Goal: Transaction & Acquisition: Purchase product/service

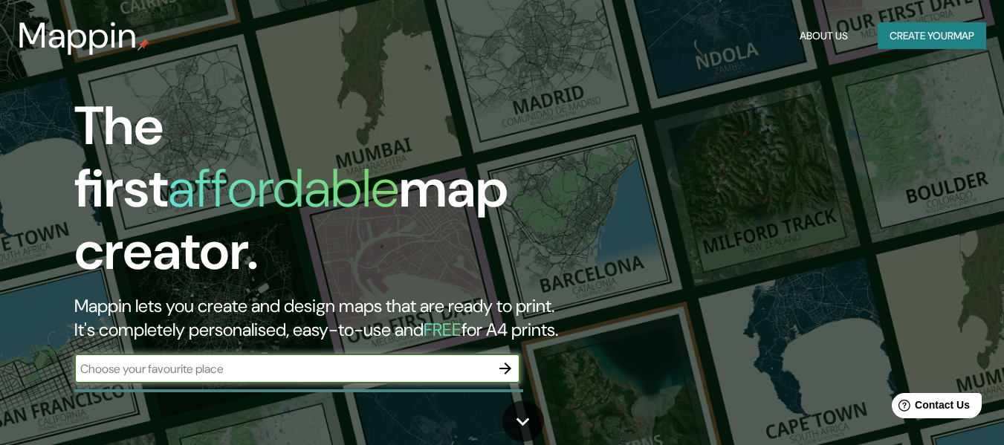
click at [442, 361] on input "text" at bounding box center [282, 369] width 416 height 17
type input "Tarija"
click at [508, 363] on icon "button" at bounding box center [506, 369] width 12 height 12
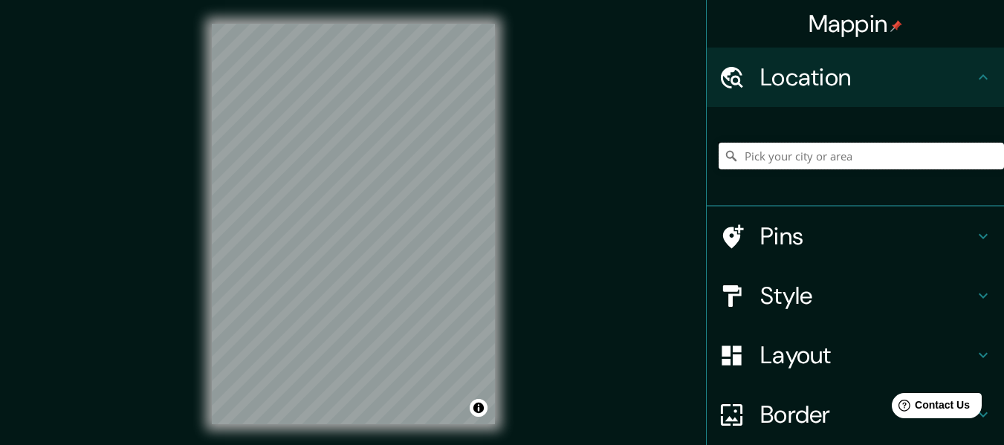
click at [788, 161] on input "Pick your city or area" at bounding box center [861, 156] width 285 height 27
click at [775, 154] on input "Tarija" at bounding box center [861, 156] width 285 height 27
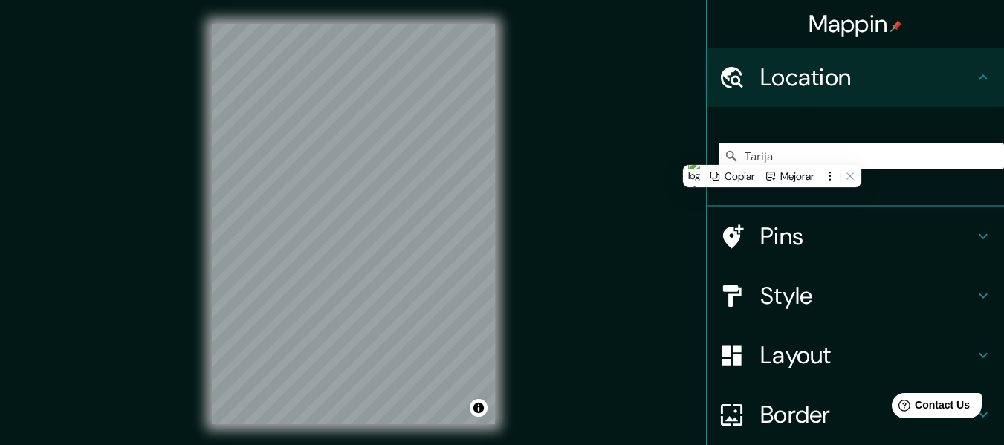
click at [724, 158] on icon at bounding box center [731, 156] width 15 height 15
click at [724, 155] on icon at bounding box center [731, 156] width 15 height 15
click at [766, 155] on input "Tarija" at bounding box center [861, 156] width 285 height 27
type input "Tarija"
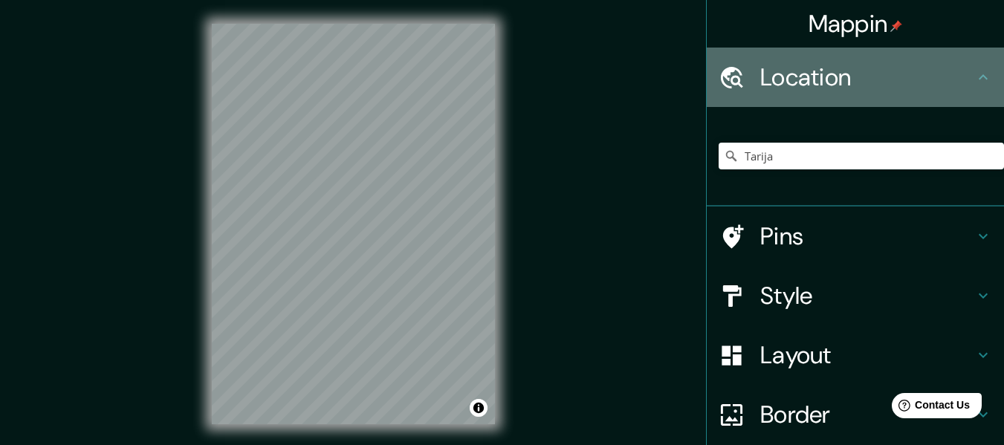
click at [853, 74] on h4 "Location" at bounding box center [868, 77] width 214 height 30
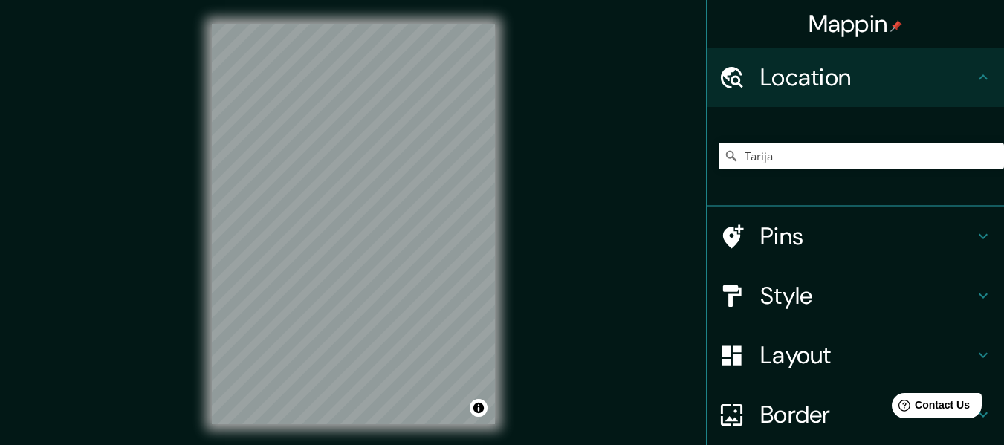
click at [981, 81] on icon at bounding box center [984, 77] width 18 height 18
click at [858, 151] on input "Tarija" at bounding box center [861, 156] width 285 height 27
click at [778, 147] on input "Pick your city or area" at bounding box center [861, 156] width 285 height 27
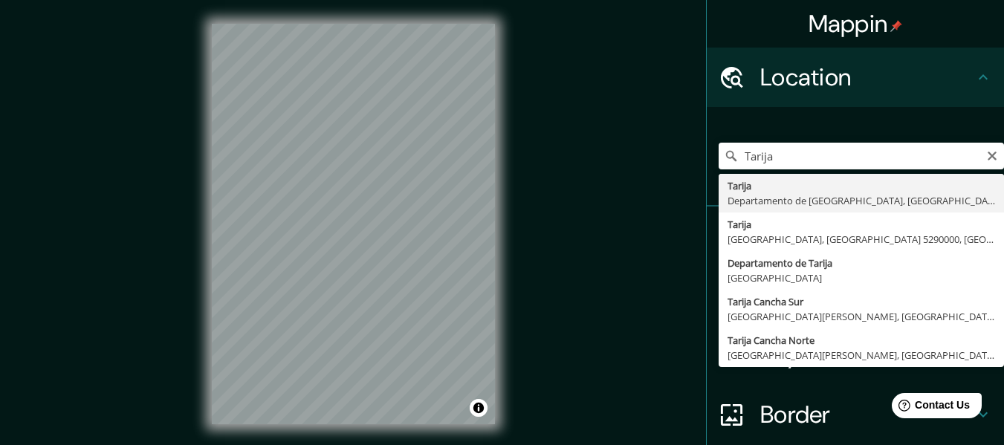
type input "Tarija, Departamento de Tarija, Bolivia"
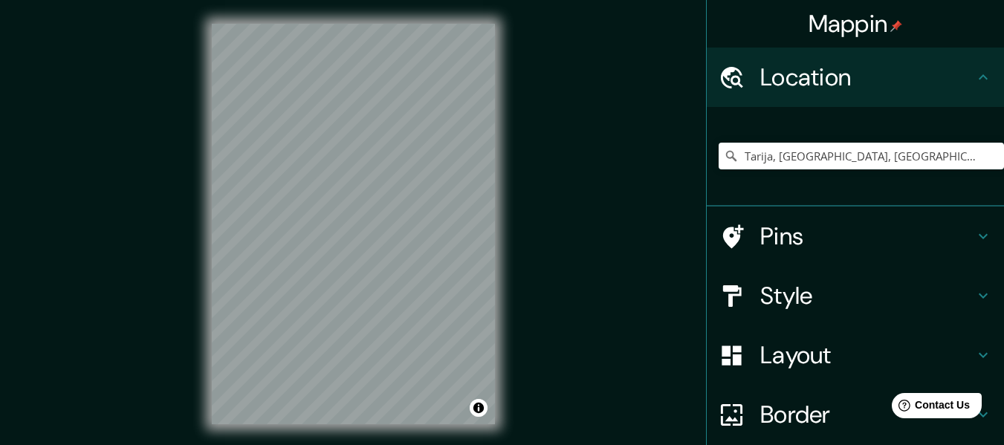
click at [960, 238] on h4 "Pins" at bounding box center [868, 237] width 214 height 30
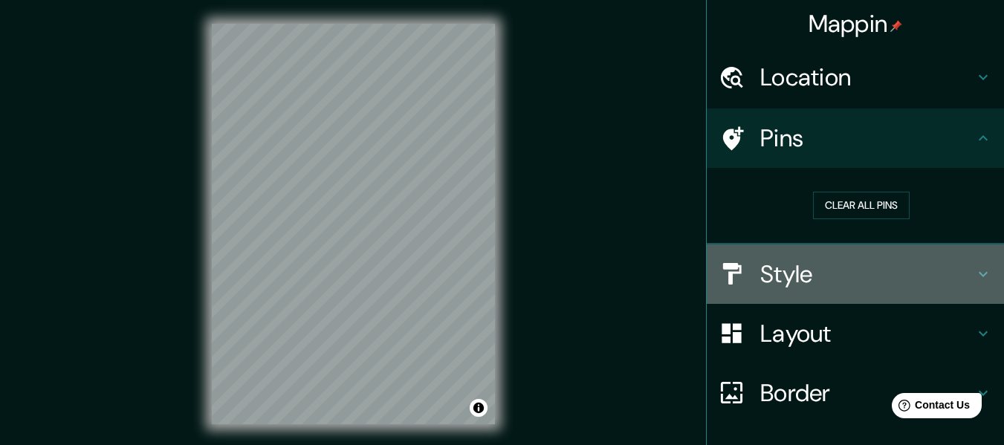
click at [961, 273] on h4 "Style" at bounding box center [868, 274] width 214 height 30
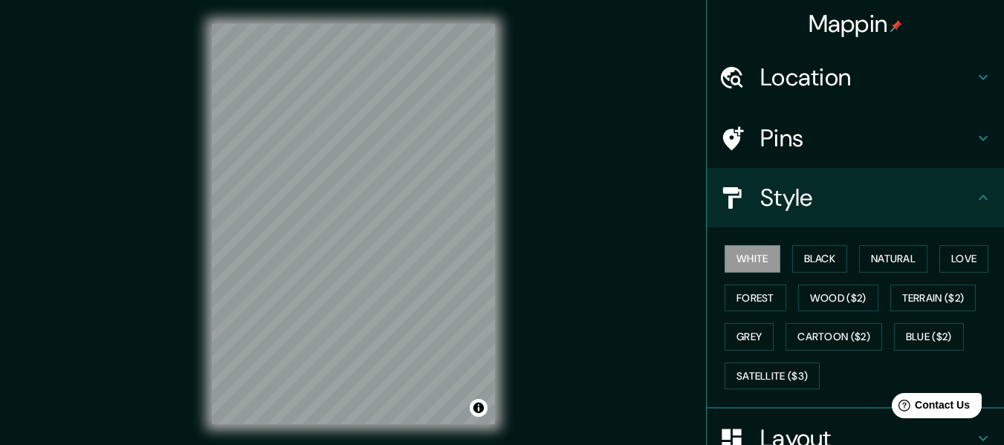
click at [963, 153] on div "Pins" at bounding box center [855, 138] width 297 height 59
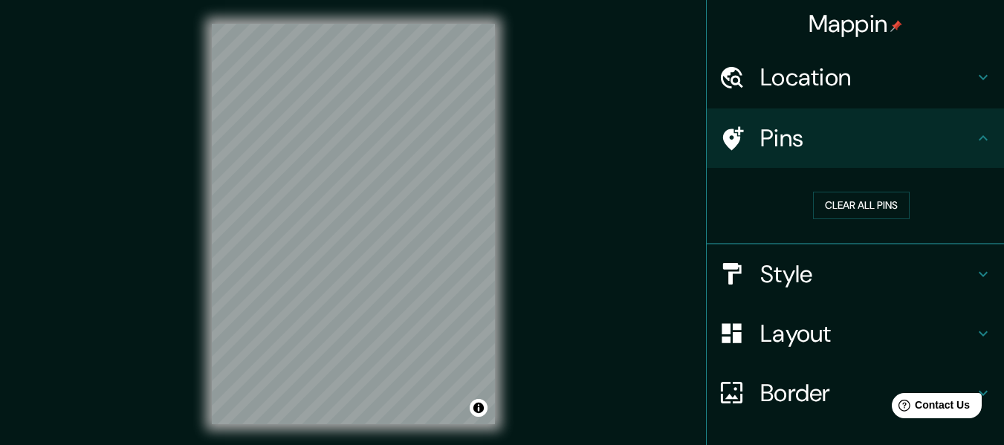
drag, startPoint x: 511, startPoint y: 190, endPoint x: 583, endPoint y: 187, distance: 71.5
click at [583, 187] on div "Mappin Location Tarija, Departamento de Tarija, Bolivia Pins Clear all pins Sty…" at bounding box center [502, 236] width 1004 height 472
click at [979, 272] on icon at bounding box center [983, 273] width 9 height 5
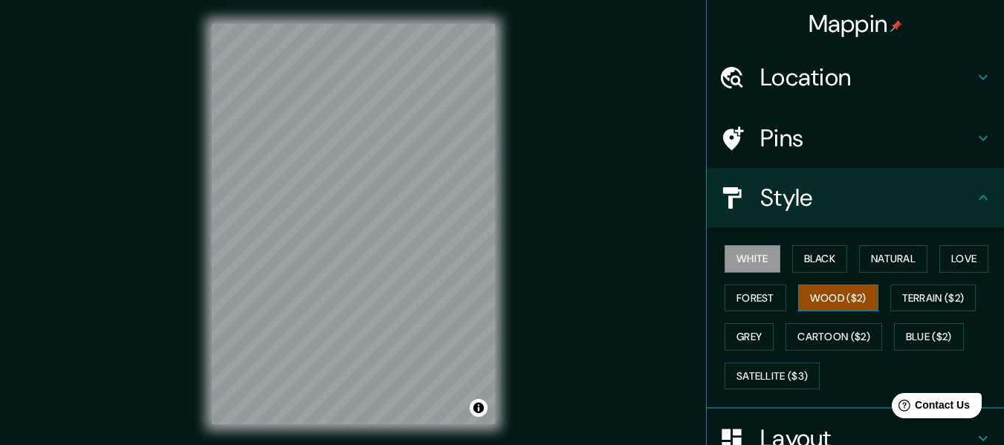
click at [838, 297] on button "Wood ($2)" at bounding box center [838, 299] width 80 height 28
click at [762, 297] on button "Forest" at bounding box center [756, 299] width 62 height 28
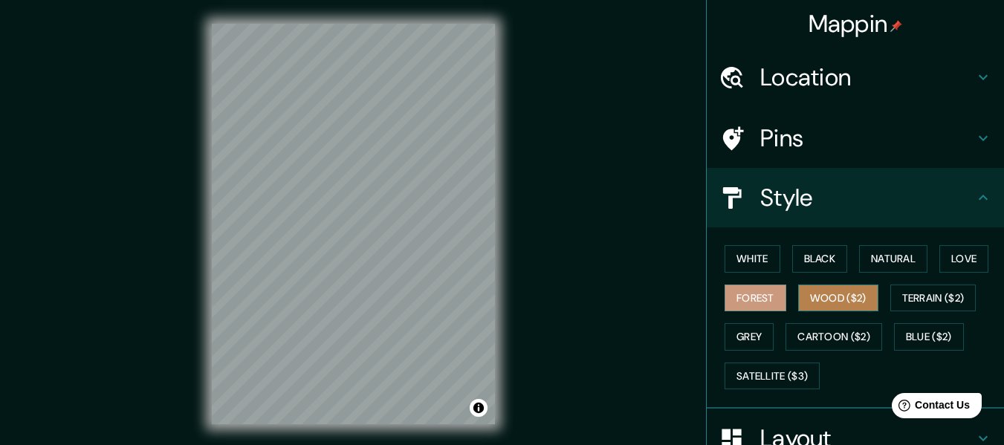
click at [842, 290] on button "Wood ($2)" at bounding box center [838, 299] width 80 height 28
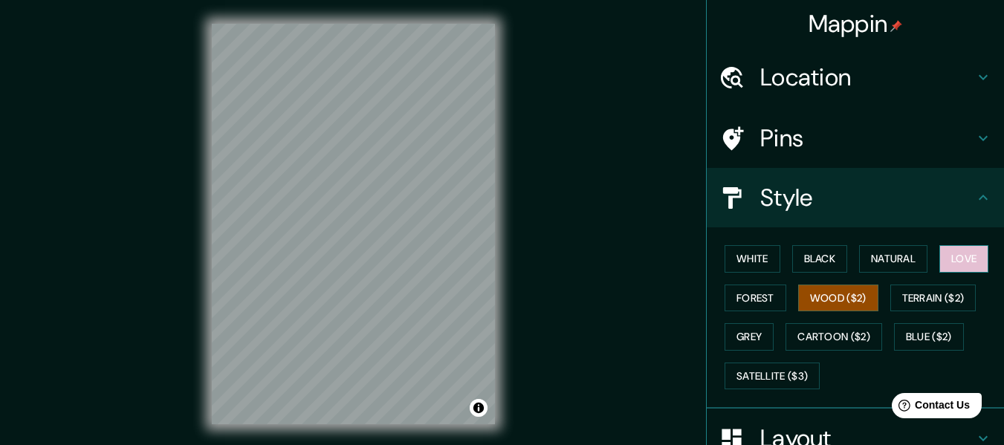
click at [955, 259] on button "Love" at bounding box center [964, 259] width 49 height 28
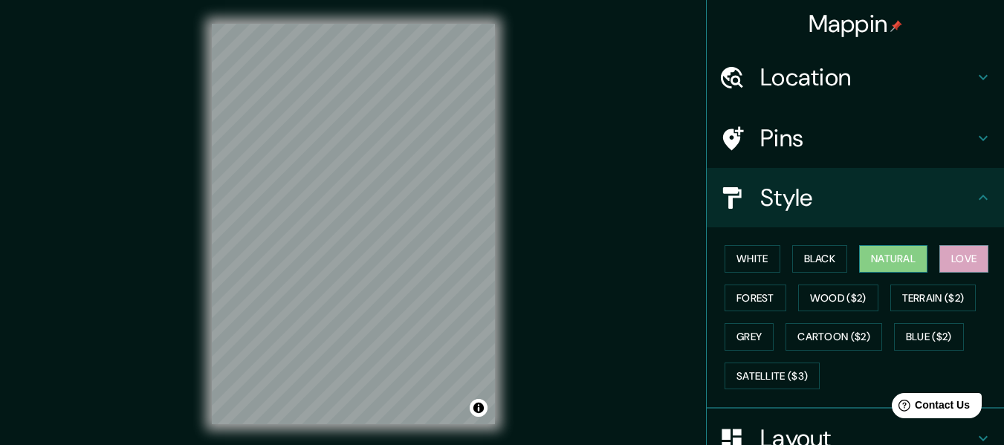
click at [894, 256] on button "Natural" at bounding box center [893, 259] width 68 height 28
click at [824, 267] on button "Black" at bounding box center [820, 259] width 56 height 28
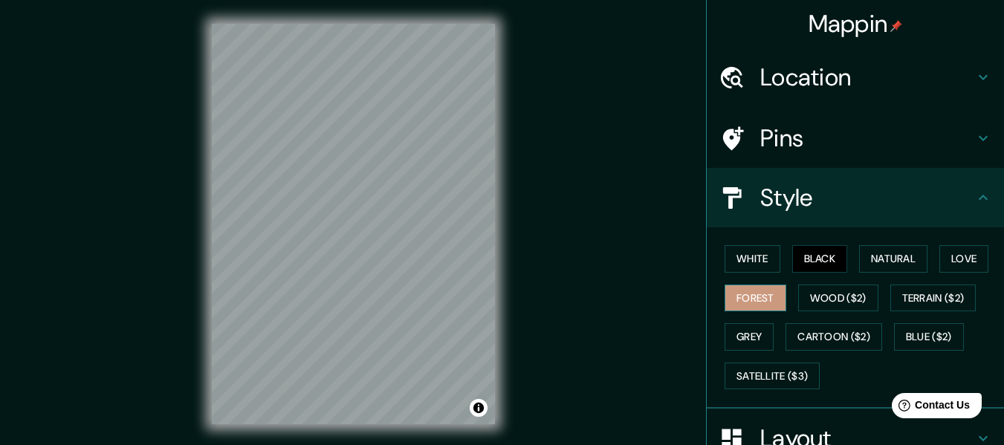
click at [763, 293] on button "Forest" at bounding box center [756, 299] width 62 height 28
click at [752, 259] on button "White" at bounding box center [753, 259] width 56 height 28
click at [815, 256] on button "Black" at bounding box center [820, 259] width 56 height 28
click at [877, 254] on button "Natural" at bounding box center [893, 259] width 68 height 28
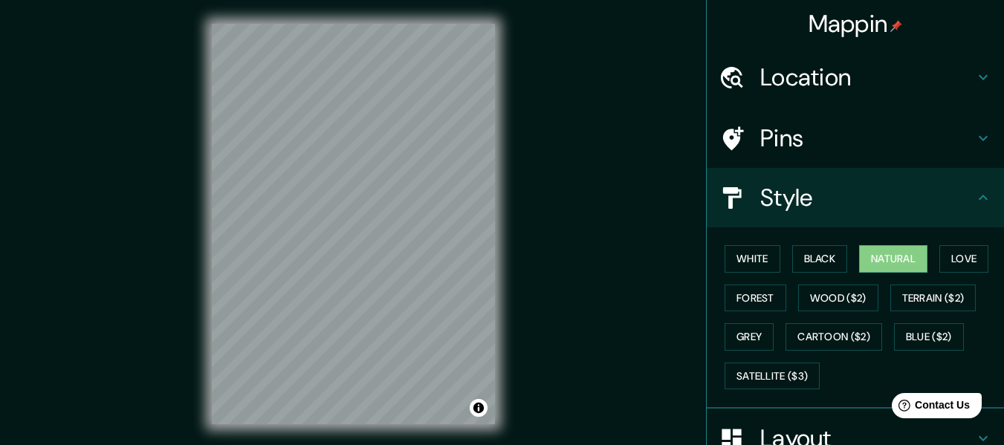
click at [501, 177] on div "© Mapbox © OpenStreetMap Improve this map" at bounding box center [353, 224] width 331 height 448
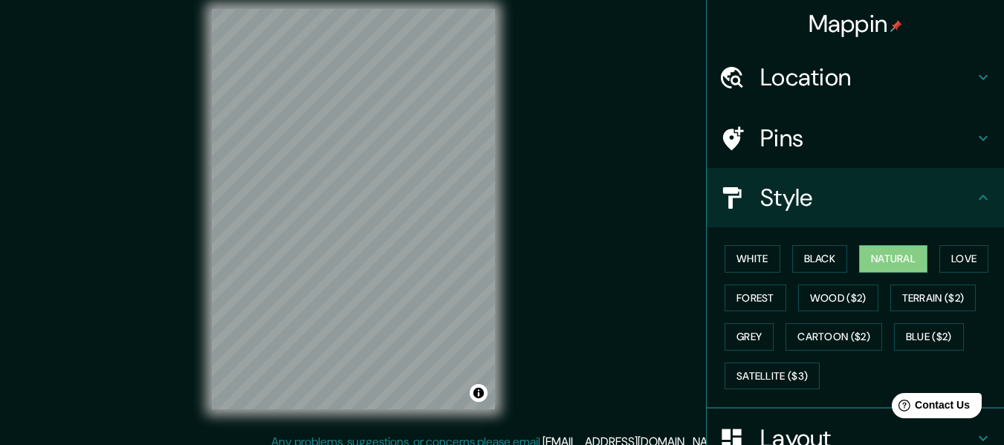
scroll to position [27, 0]
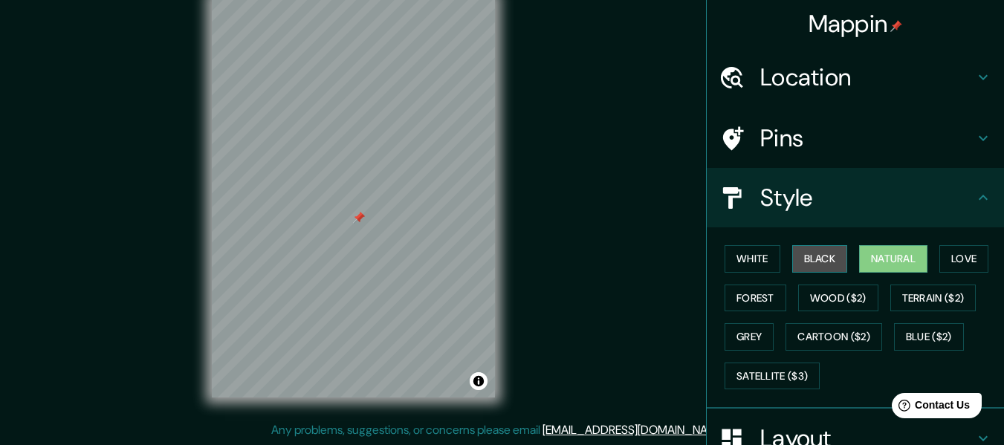
click at [813, 268] on button "Black" at bounding box center [820, 259] width 56 height 28
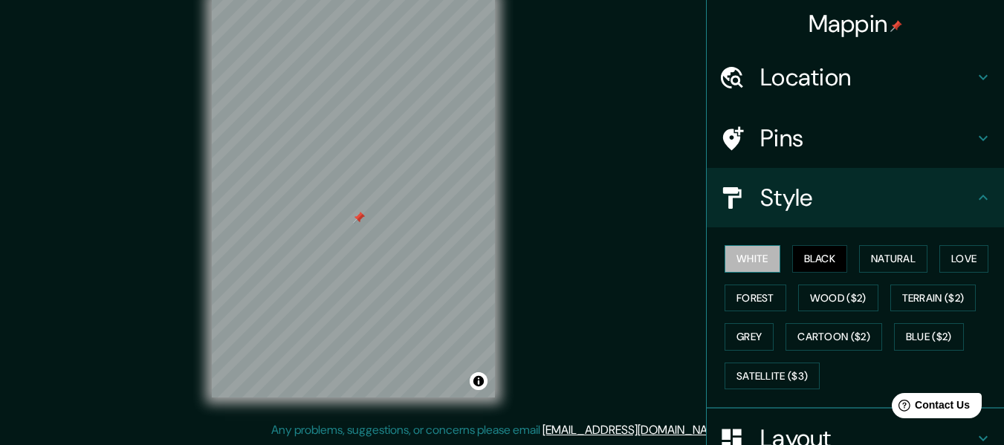
click at [746, 256] on button "White" at bounding box center [753, 259] width 56 height 28
click at [824, 257] on button "Black" at bounding box center [820, 259] width 56 height 28
click at [887, 254] on button "Natural" at bounding box center [893, 259] width 68 height 28
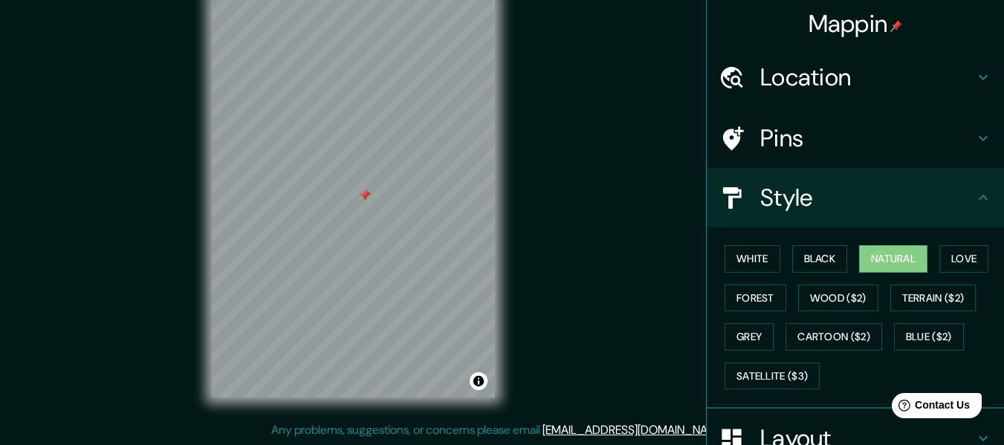
click at [893, 146] on h4 "Pins" at bounding box center [868, 138] width 214 height 30
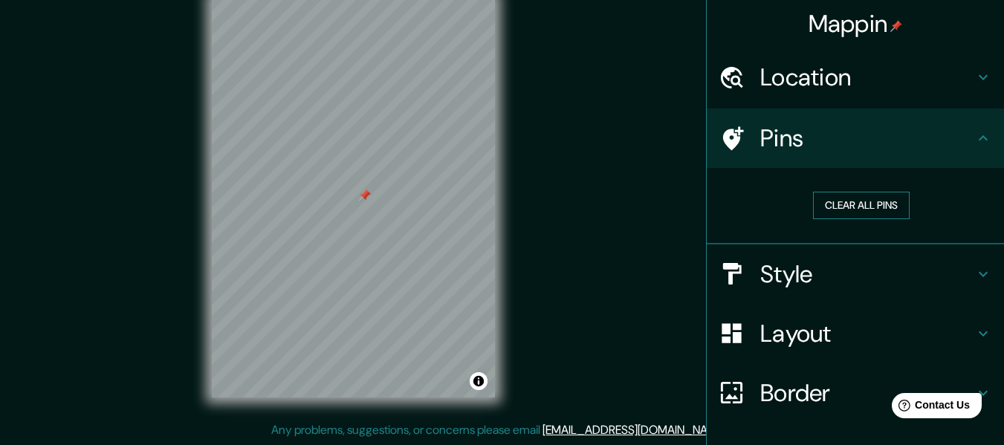
click at [841, 212] on button "Clear all pins" at bounding box center [861, 206] width 97 height 28
click at [933, 155] on div "Pins" at bounding box center [855, 138] width 297 height 59
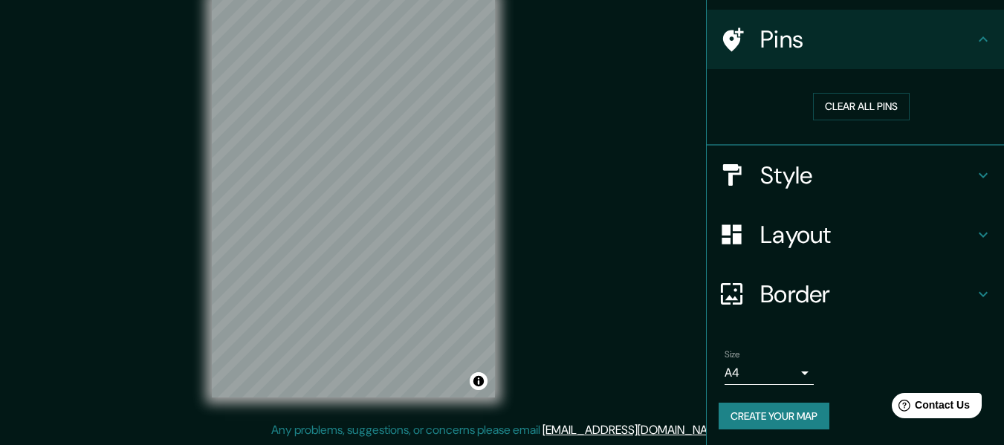
scroll to position [101, 0]
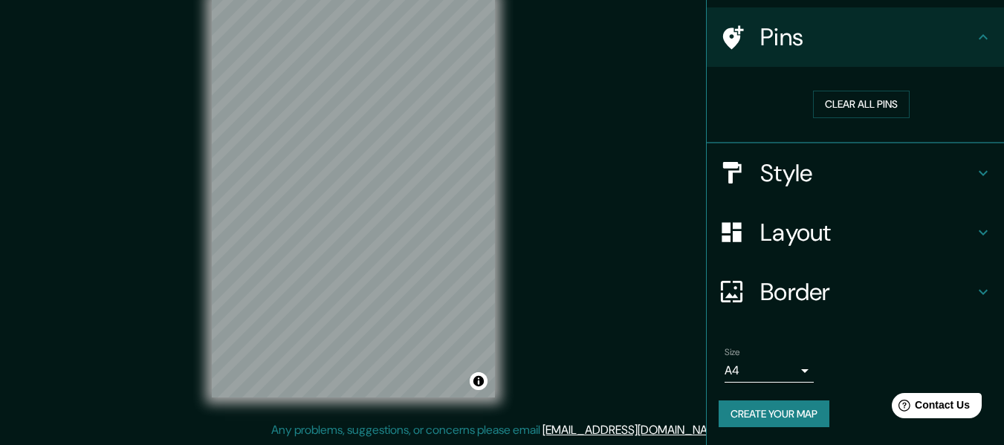
click at [845, 322] on ul "Location Tarija, Departamento de Tarija, Bolivia Pins Clear all pins Style Layo…" at bounding box center [855, 195] width 297 height 499
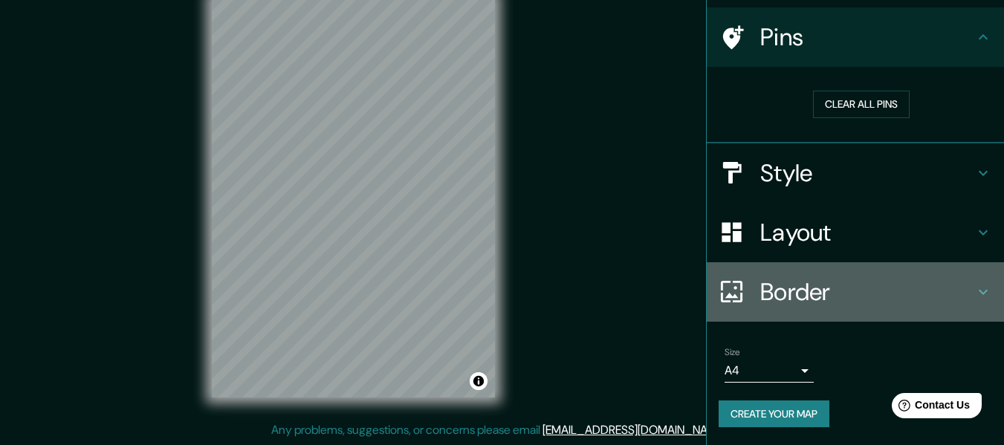
click at [849, 305] on h4 "Border" at bounding box center [868, 292] width 214 height 30
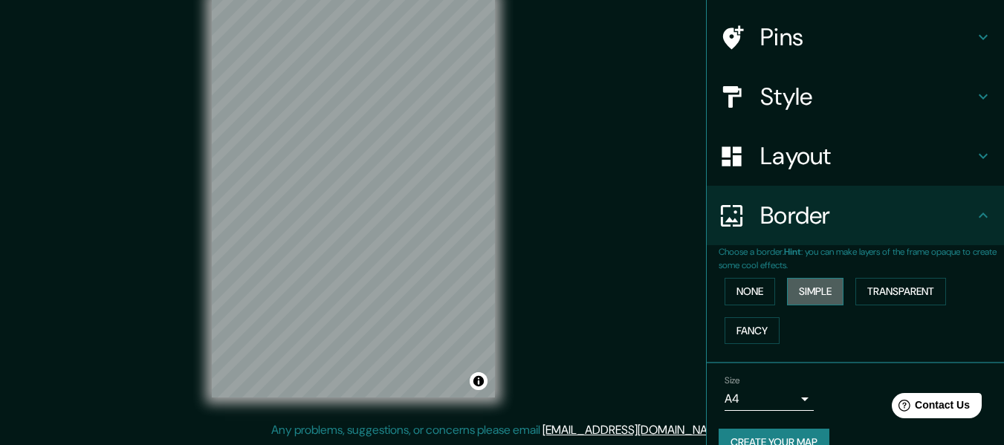
click at [830, 297] on button "Simple" at bounding box center [815, 292] width 57 height 28
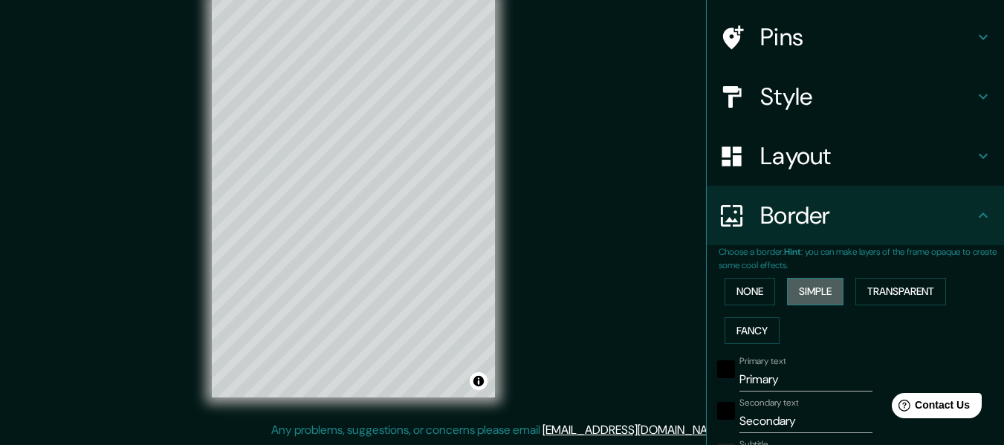
click at [802, 288] on button "Simple" at bounding box center [815, 292] width 57 height 28
type input "152"
type input "30"
click at [863, 294] on button "Transparent" at bounding box center [901, 292] width 91 height 28
click at [804, 300] on button "Simple" at bounding box center [815, 292] width 57 height 28
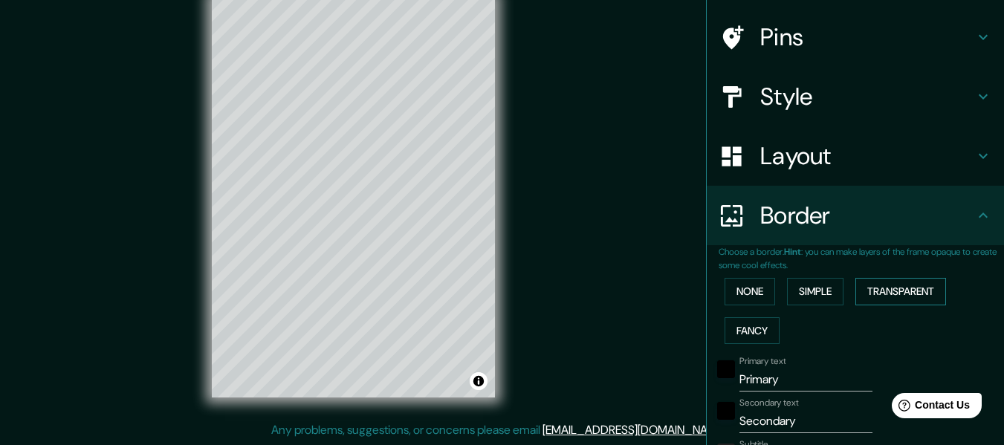
click at [885, 291] on button "Transparent" at bounding box center [901, 292] width 91 height 28
click at [756, 330] on button "Fancy" at bounding box center [752, 331] width 55 height 28
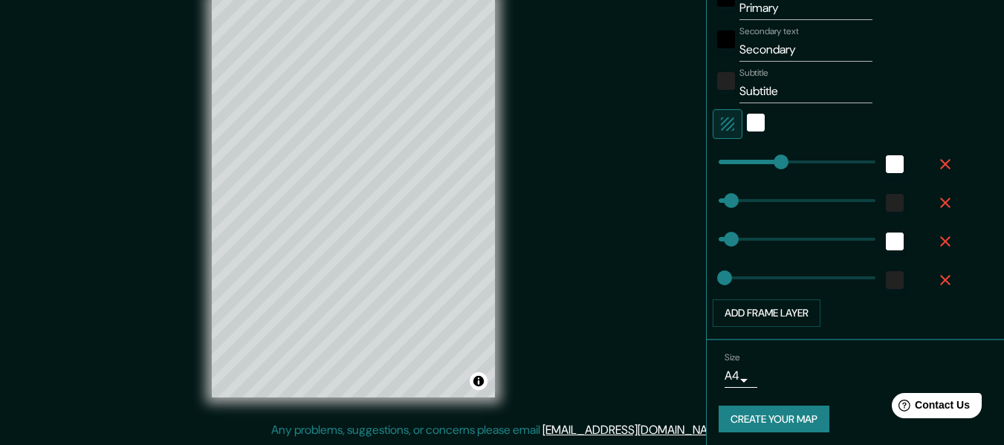
scroll to position [478, 0]
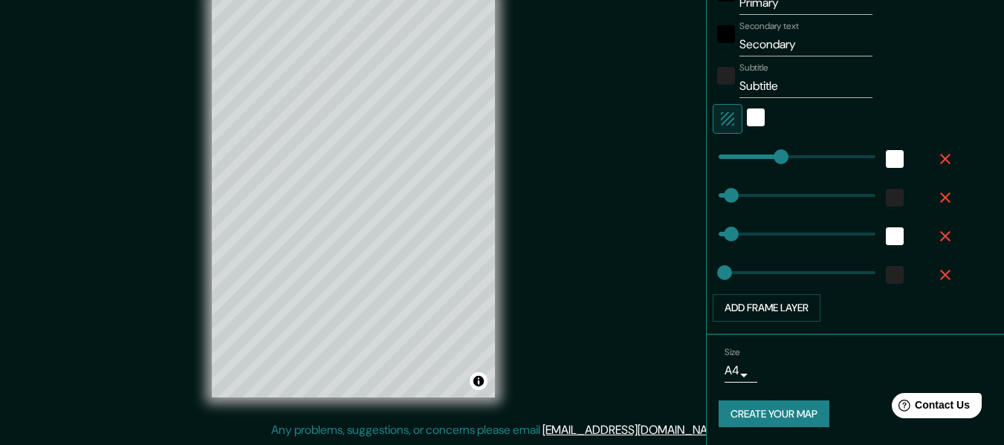
click at [724, 363] on body "Mappin Location Tarija, Departamento de Tarija, Bolivia Pins Style Layout Borde…" at bounding box center [502, 195] width 1004 height 445
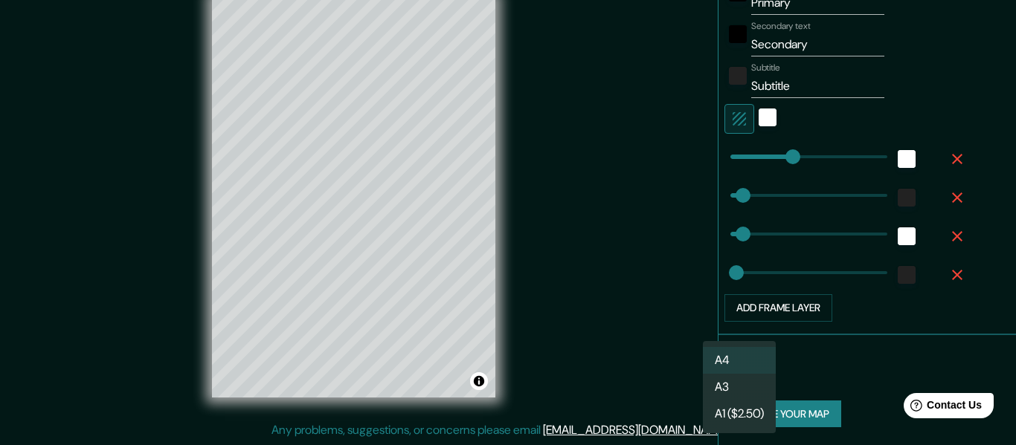
click at [825, 355] on div at bounding box center [508, 222] width 1016 height 445
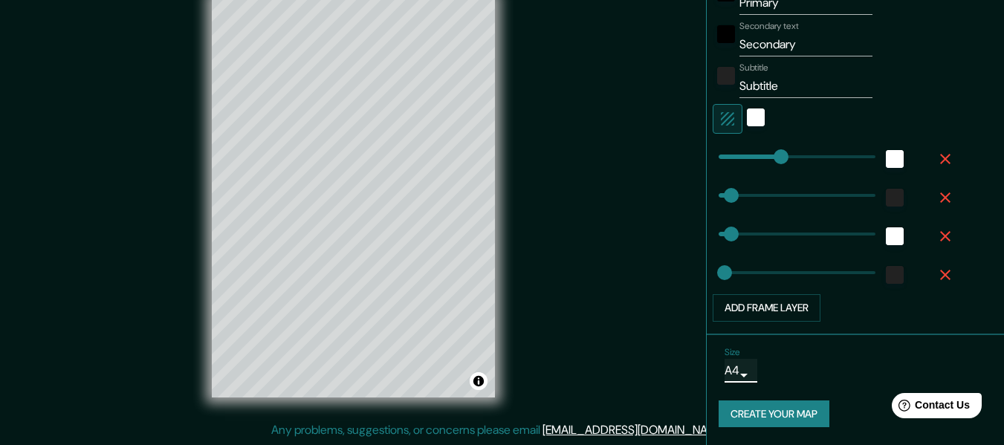
type input "152"
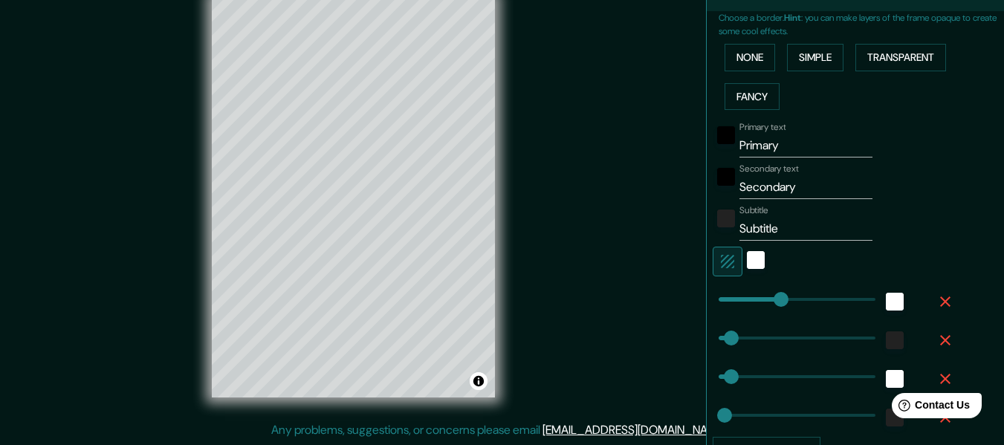
scroll to position [329, 0]
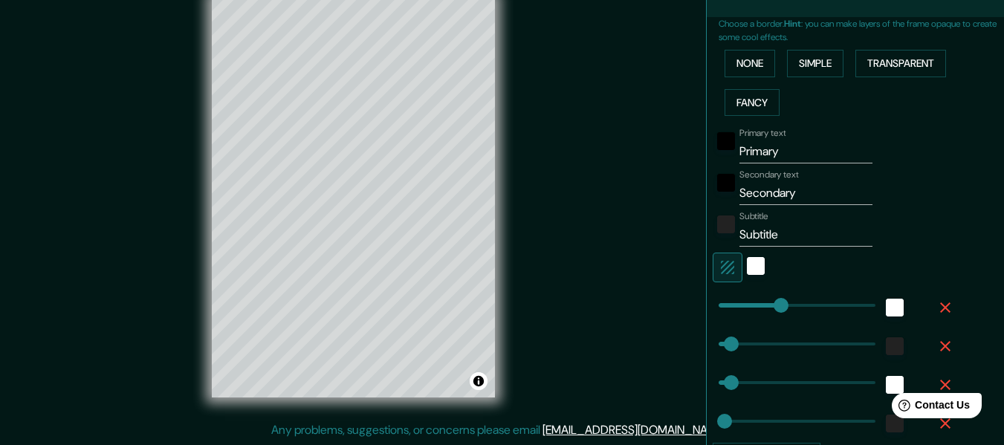
drag, startPoint x: 781, startPoint y: 230, endPoint x: 626, endPoint y: 274, distance: 161.4
click at [626, 274] on div "Mappin Location Tarija, Departamento de Tarija, Bolivia Pins Style Layout Borde…" at bounding box center [502, 209] width 1004 height 472
type input "152"
type input "30"
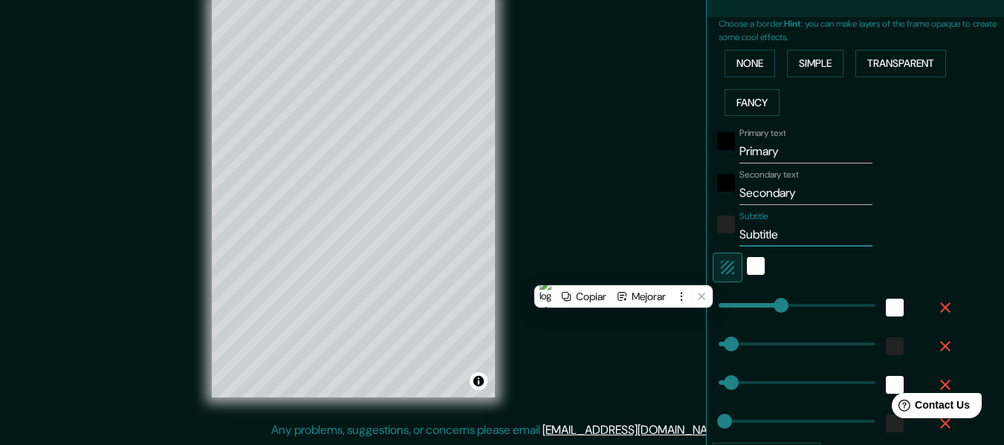
type input "15"
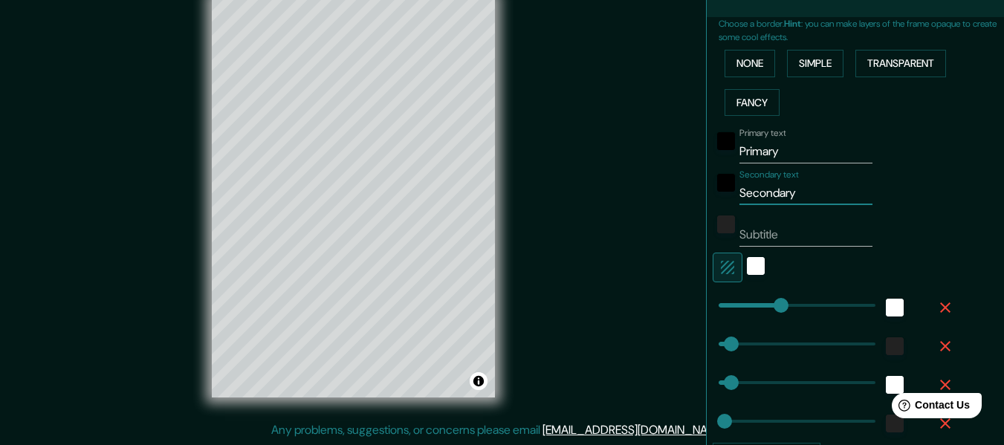
drag, startPoint x: 792, startPoint y: 194, endPoint x: 624, endPoint y: 201, distance: 168.1
click at [653, 201] on div "Mappin Location Tarija, Departamento de Tarija, Bolivia Pins Style Layout Borde…" at bounding box center [502, 209] width 1004 height 472
type input "152"
type input "30"
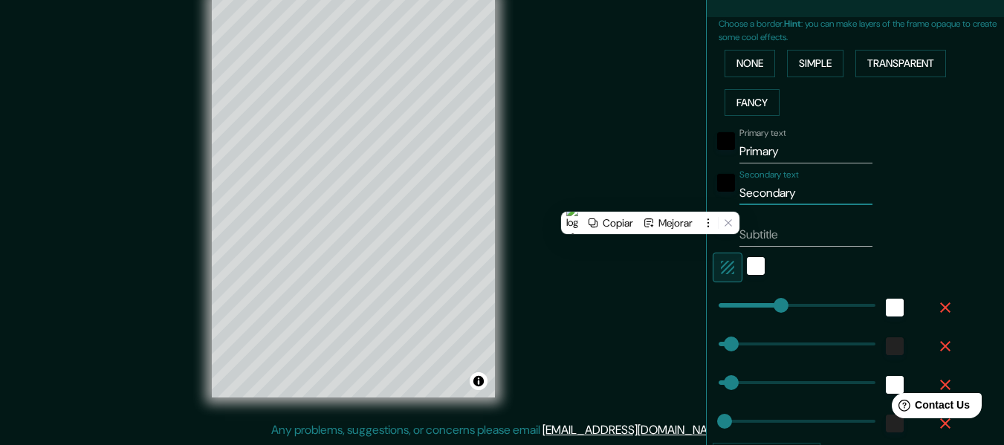
type input "15"
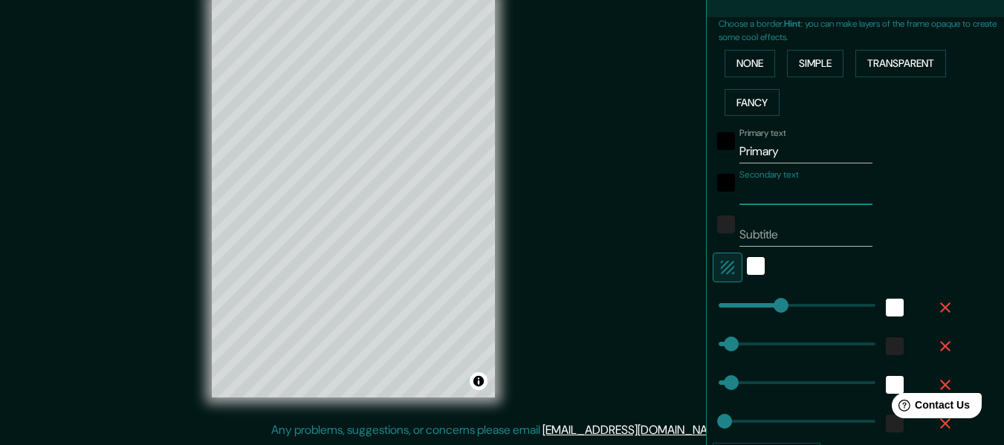
click at [790, 148] on input "Primary" at bounding box center [806, 152] width 133 height 24
drag, startPoint x: 803, startPoint y: 152, endPoint x: 699, endPoint y: 152, distance: 104.1
click at [707, 152] on div "Choose a border. Hint : you can make layers of the frame opaque to create some …" at bounding box center [855, 250] width 297 height 467
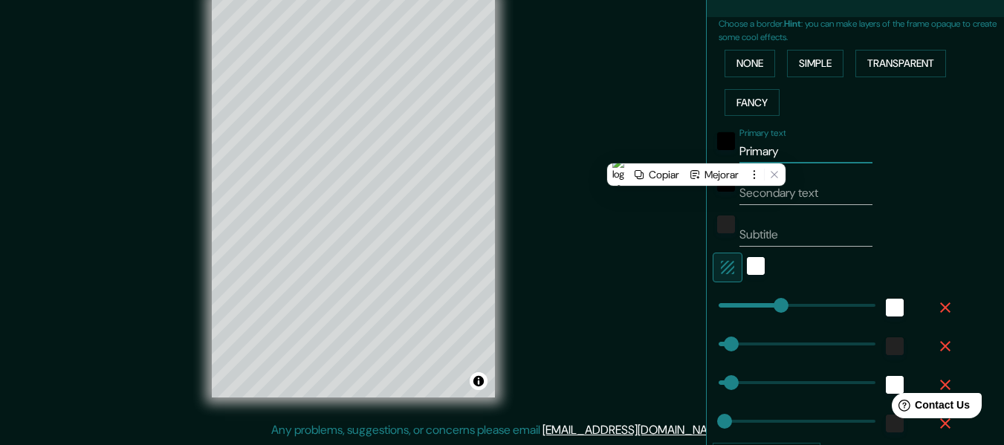
type input "V"
type input "152"
type input "30"
type input "15"
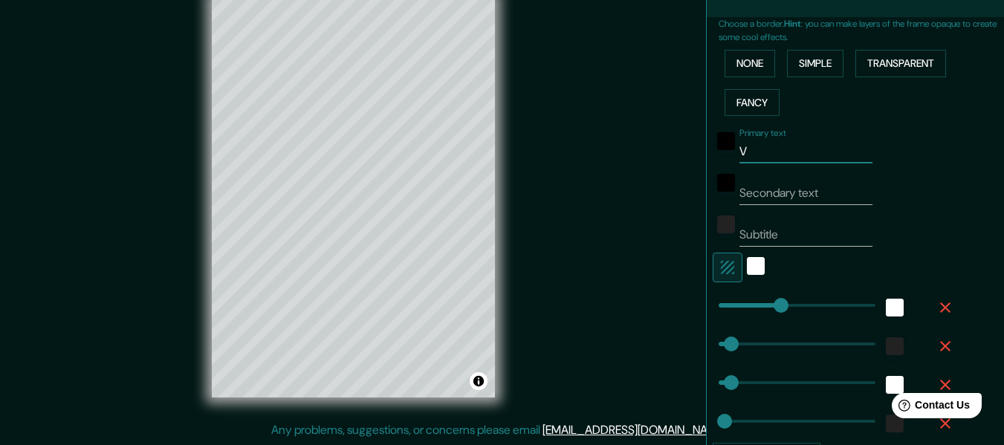
type input "Vi"
type input "152"
type input "30"
type input "15"
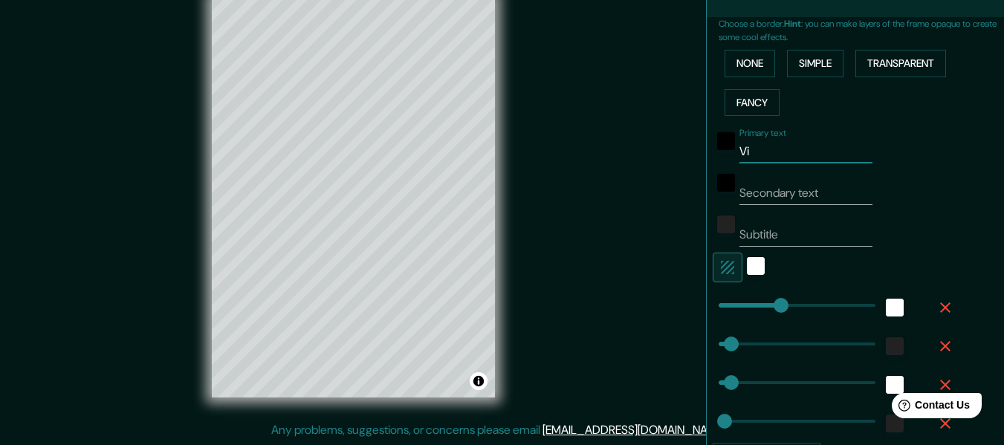
type input "Viv"
type input "152"
type input "30"
type input "15"
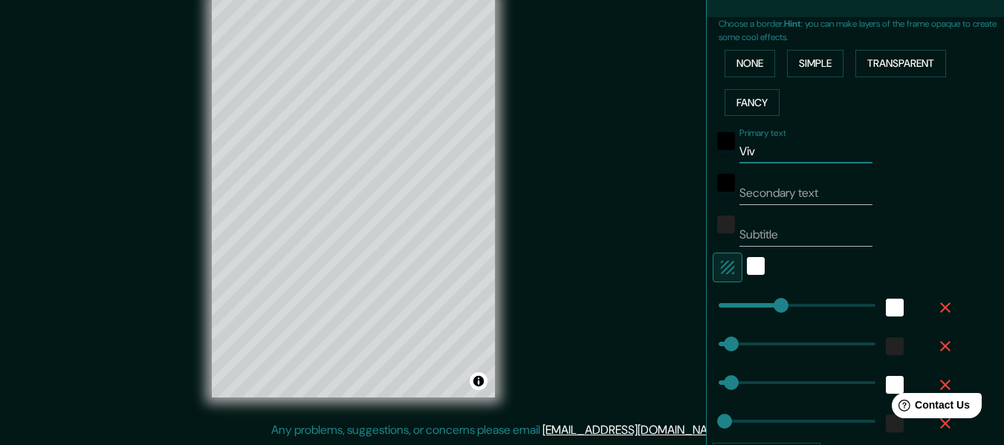
type input "Vivi"
type input "152"
type input "30"
type input "15"
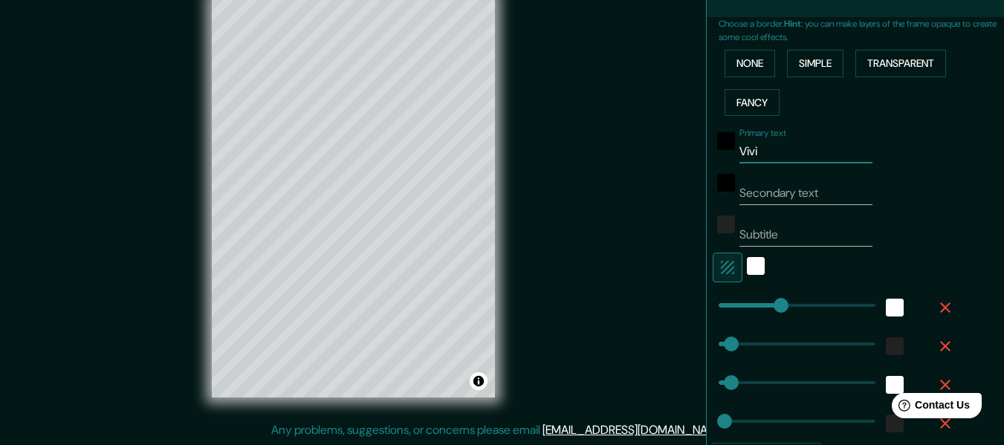
type input "Vivie"
type input "152"
type input "30"
type input "15"
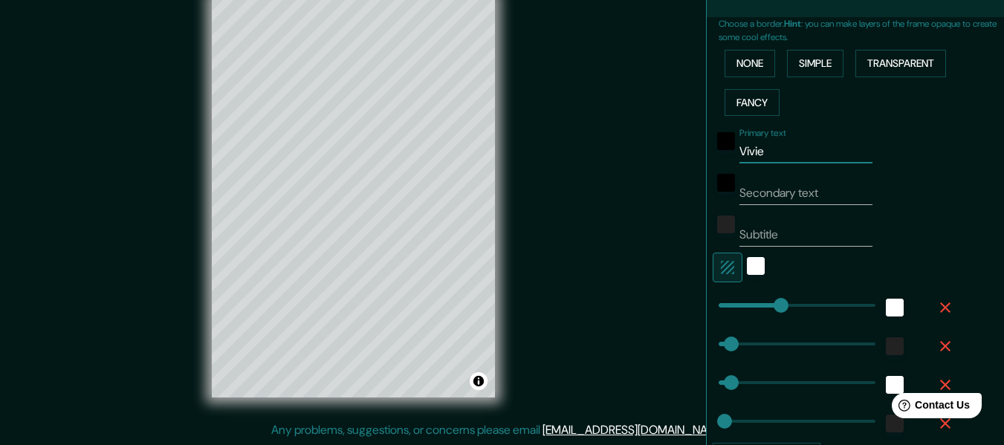
type input "Vivien"
type input "152"
type input "30"
type input "15"
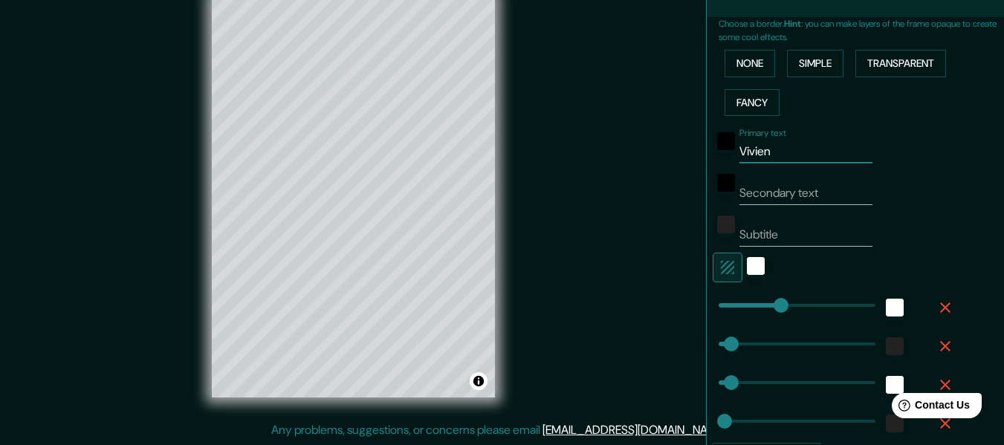
type input "Viviend"
type input "152"
type input "30"
type input "15"
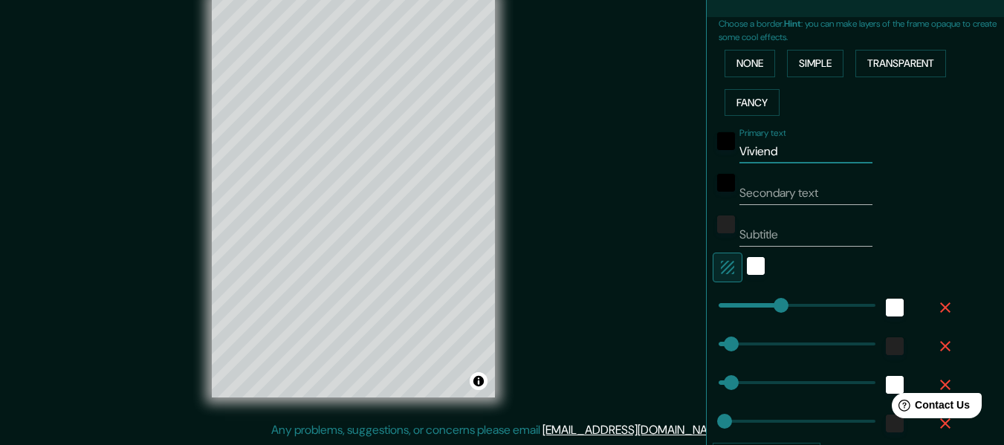
type input "Vivienda"
type input "152"
type input "30"
type input "15"
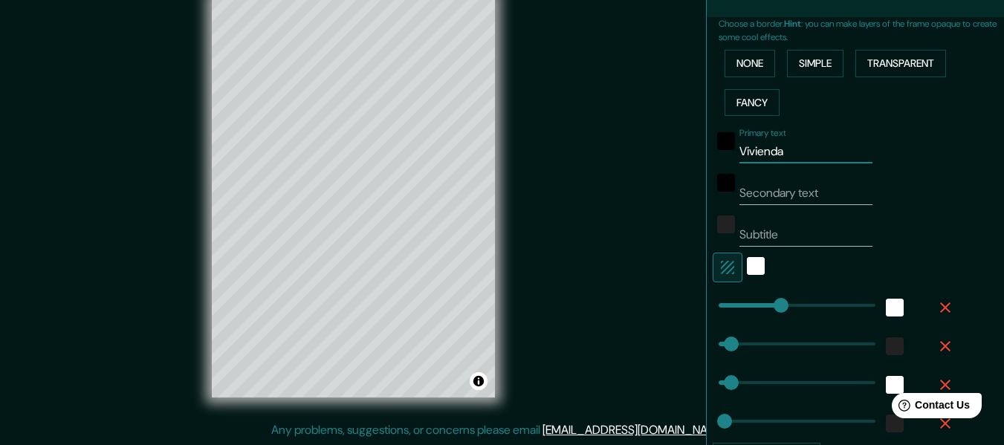
type input "Viviendad"
type input "152"
type input "30"
type input "15"
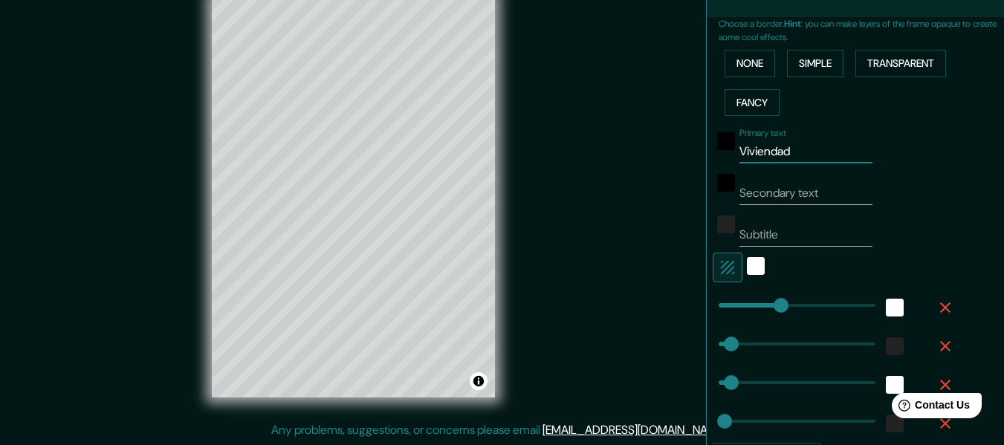
type input "Viviendad"
type input "152"
type input "30"
type input "15"
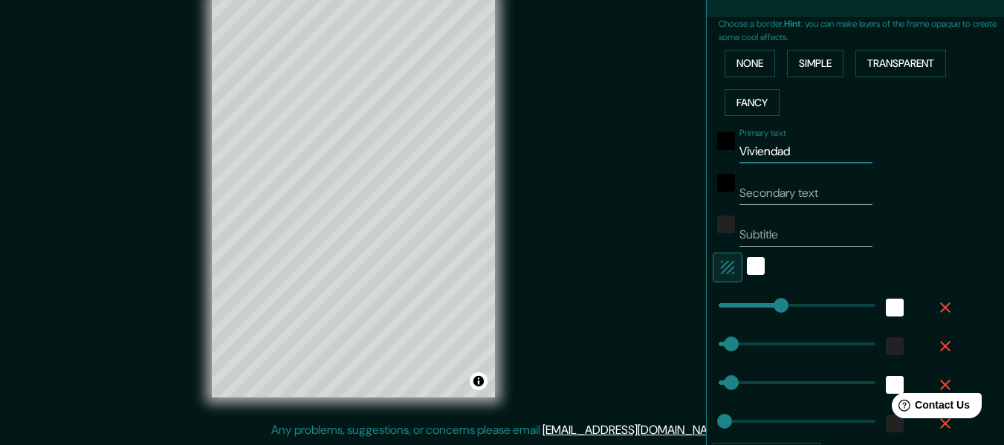
type input "Viviendad e"
type input "152"
type input "30"
type input "15"
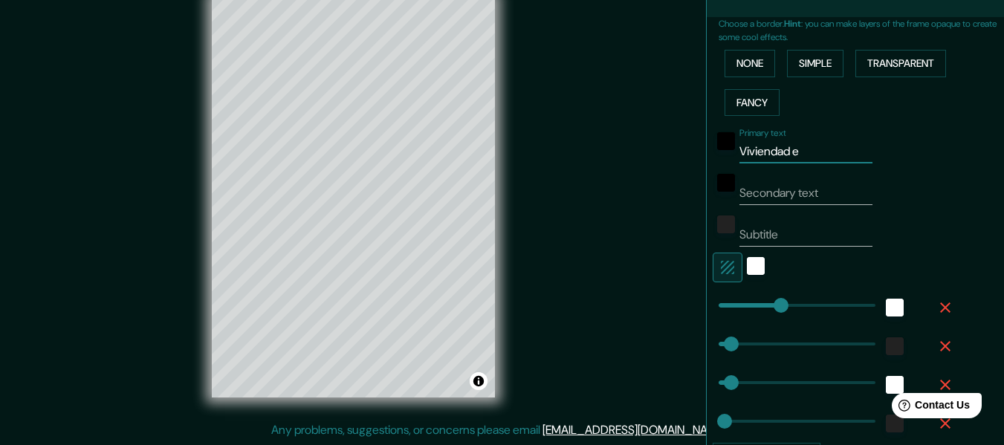
type input "Viviendad e"
type input "152"
type input "30"
type input "15"
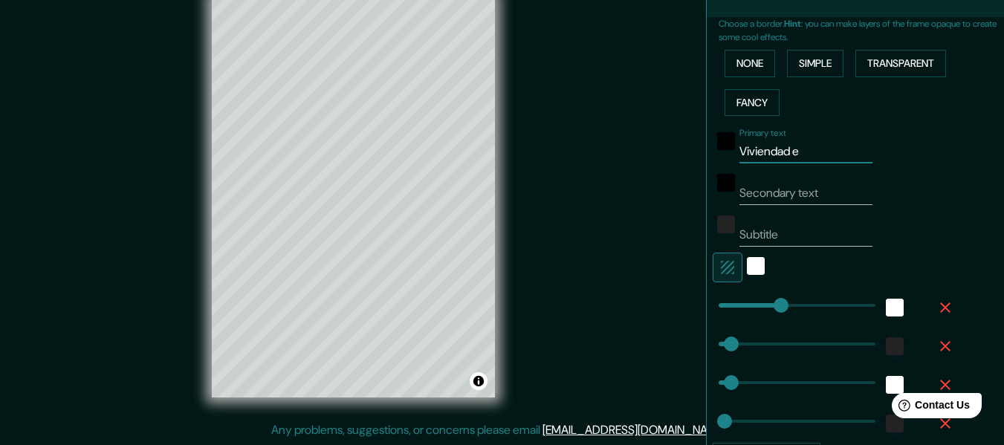
type input "Viviendad e"
type input "152"
type input "30"
type input "15"
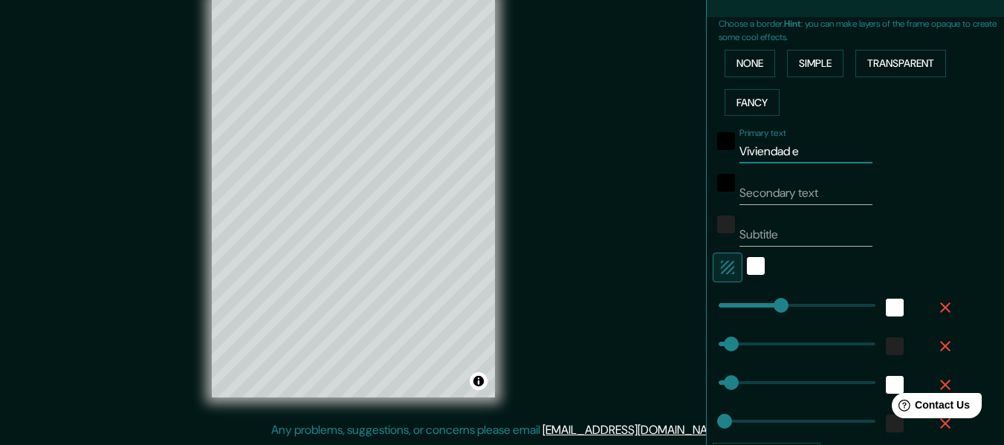
type input "Viviendad"
type input "152"
type input "30"
type input "15"
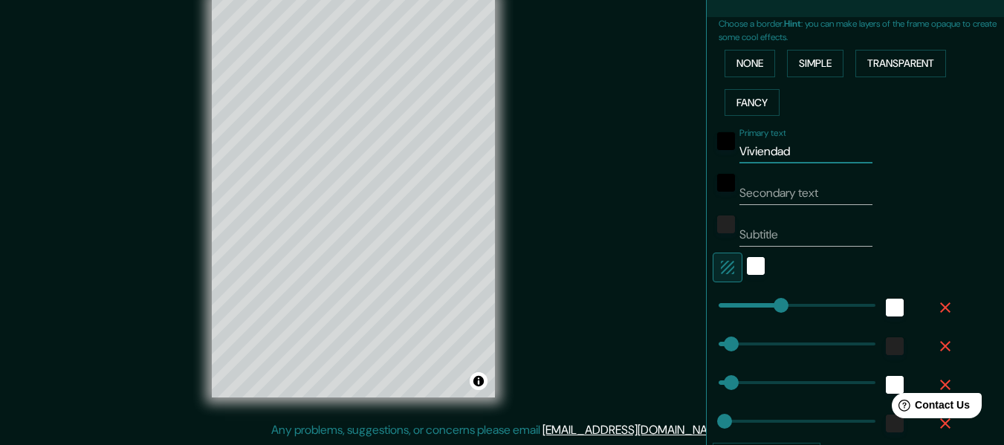
type input "Viviendad"
type input "152"
type input "30"
type input "15"
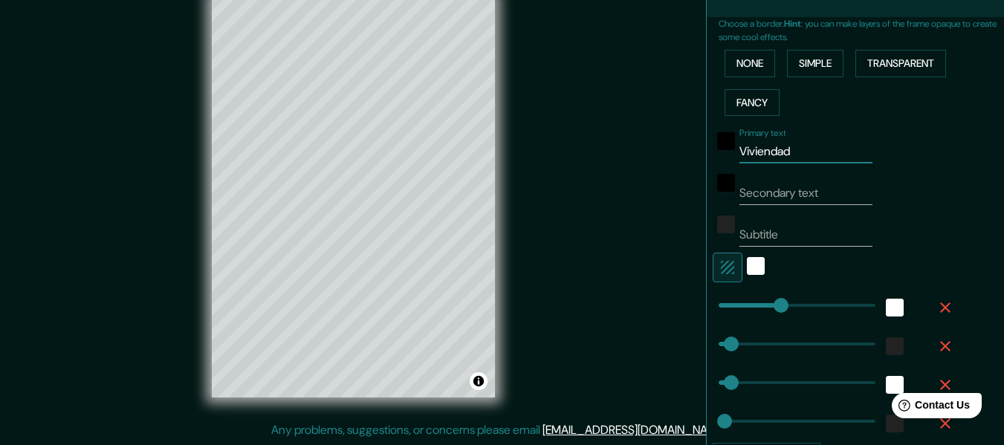
type input "Viviendada"
type input "152"
type input "30"
type input "15"
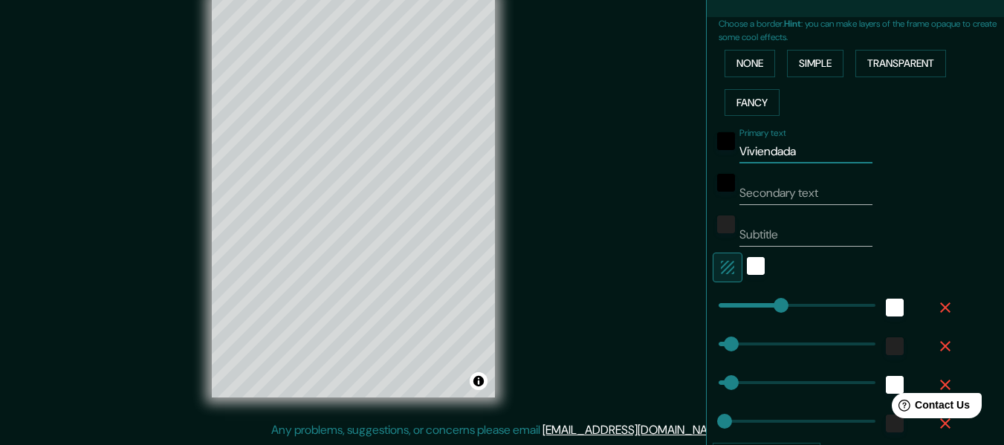
type input "Viviendad"
type input "152"
type input "30"
type input "15"
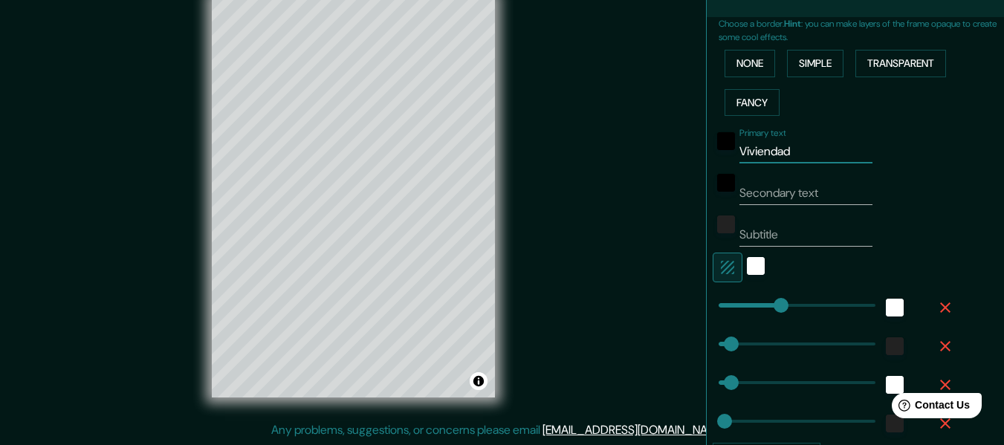
type input "Vivienda"
type input "152"
type input "30"
type input "15"
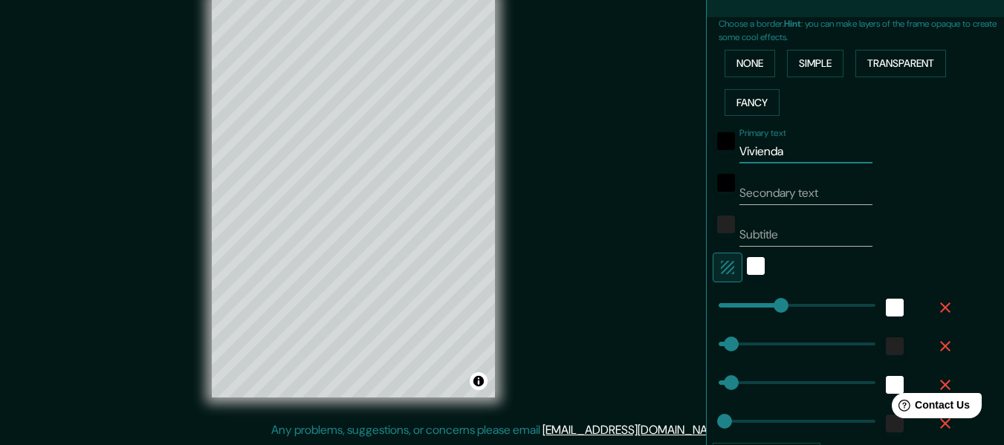
type input "Vivienda"
type input "152"
type input "30"
type input "15"
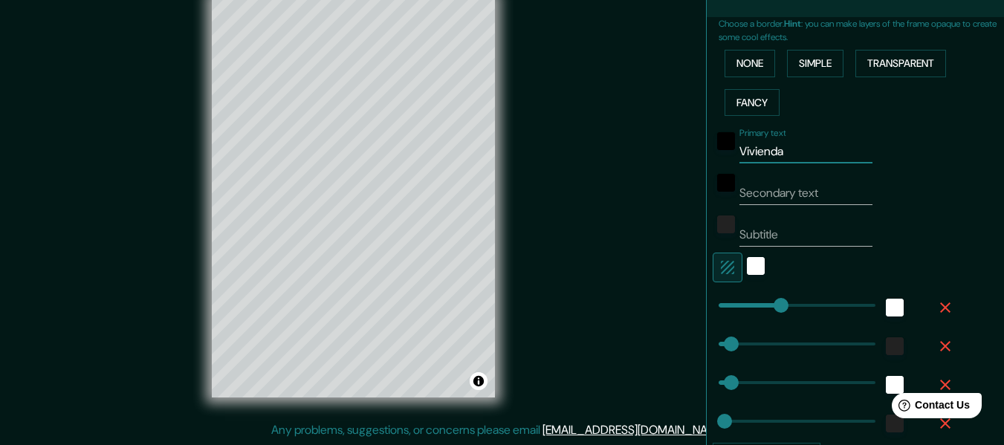
type input "Vivienda d"
type input "152"
type input "30"
type input "15"
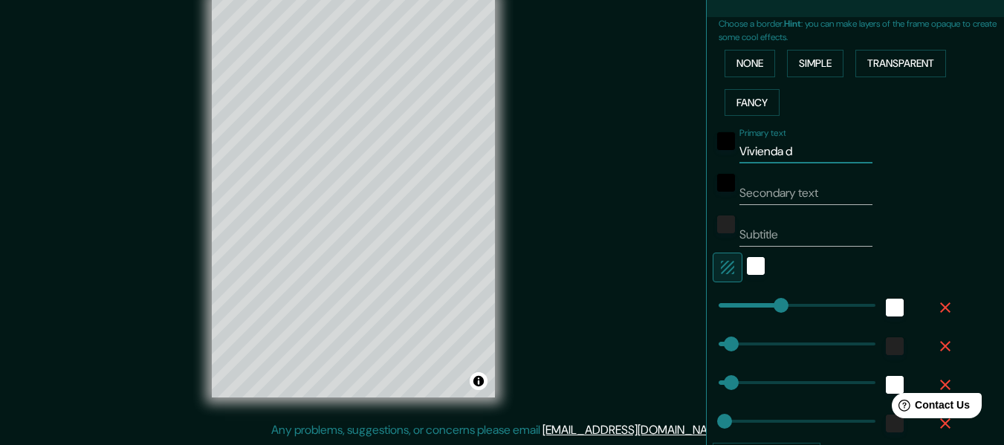
type input "Vivienda de"
type input "152"
type input "30"
type input "15"
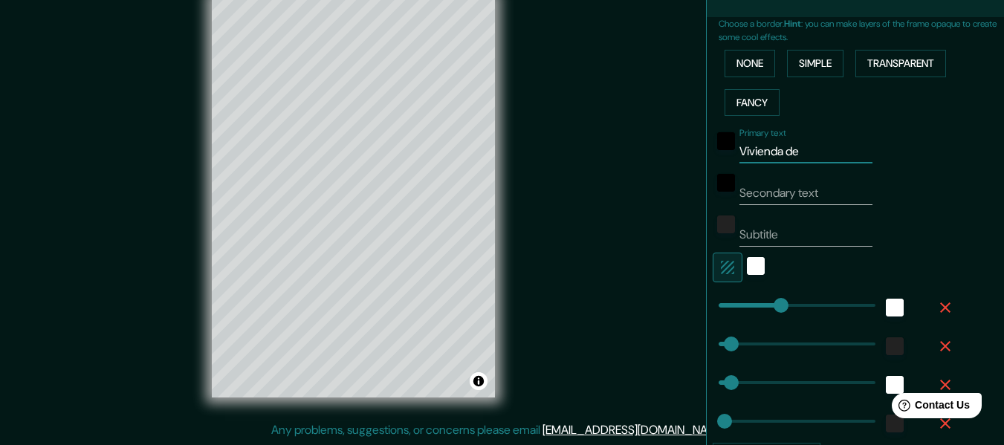
type input "Vivienda de"
type input "152"
type input "30"
type input "15"
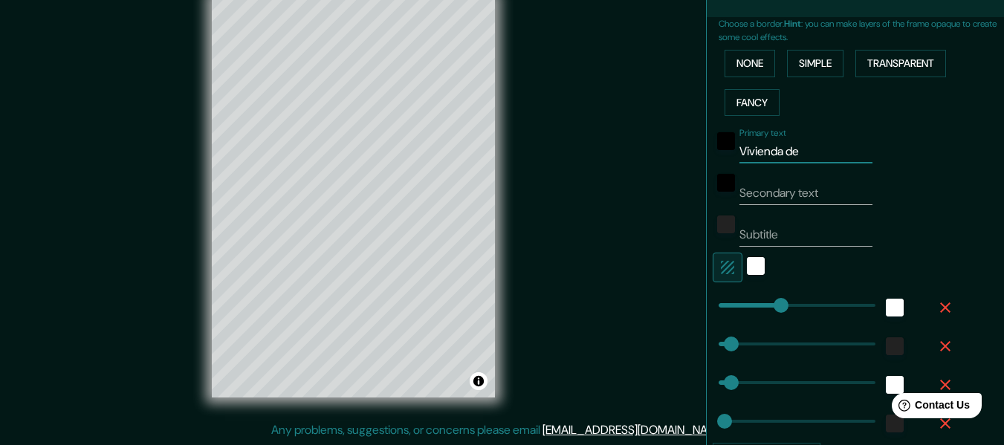
type input "Vivienda de n"
type input "152"
type input "30"
type input "15"
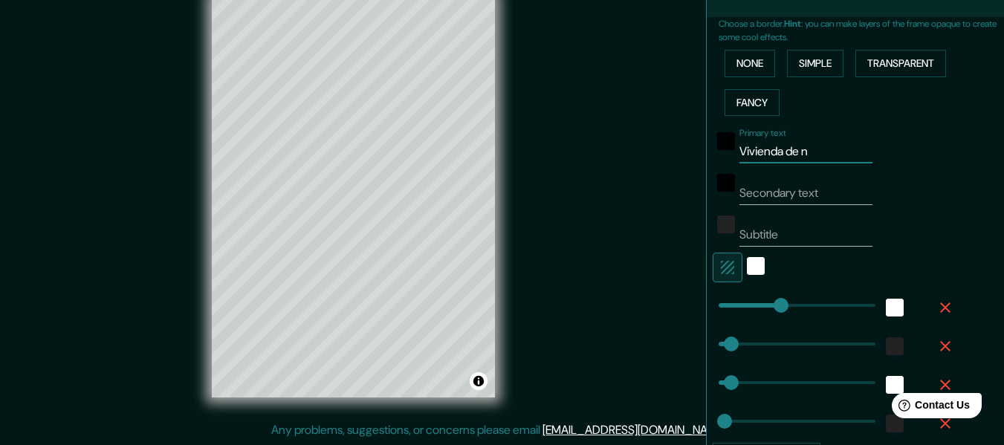
type input "Vivienda de"
type input "152"
type input "30"
type input "15"
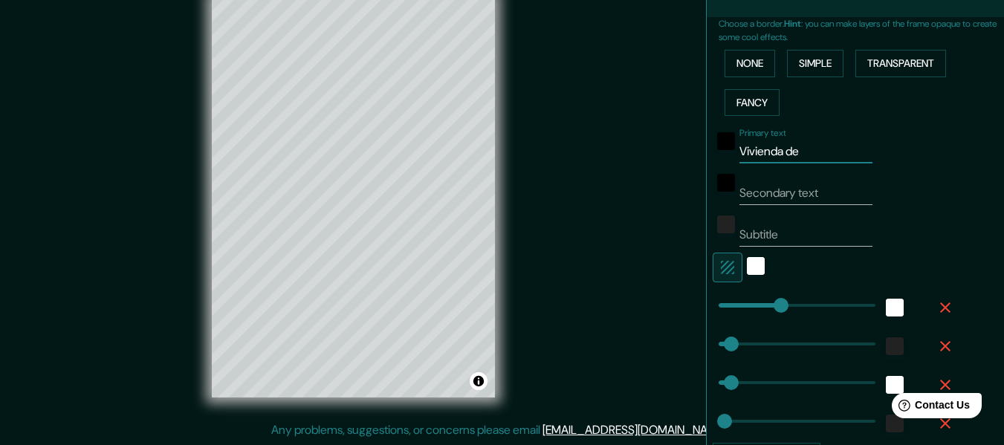
type input "Vivienda"
type input "152"
type input "30"
type input "15"
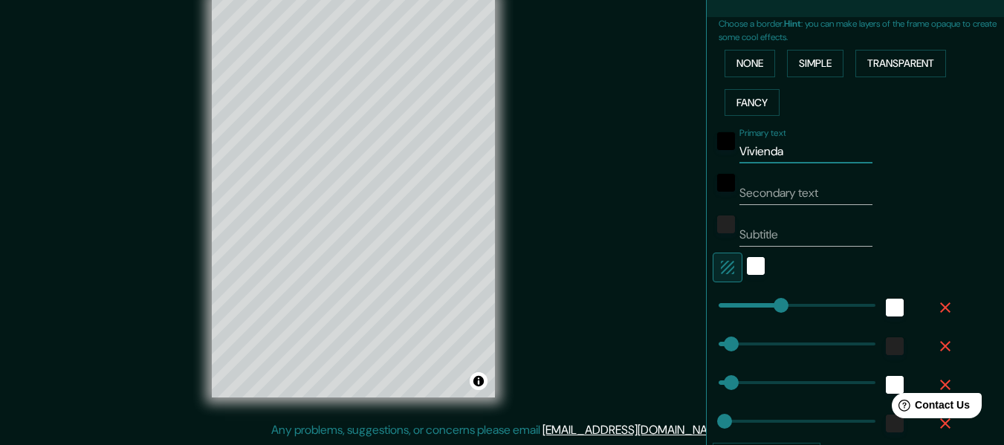
type input "152"
type input "30"
type input "15"
click at [891, 65] on button "Transparent" at bounding box center [901, 64] width 91 height 28
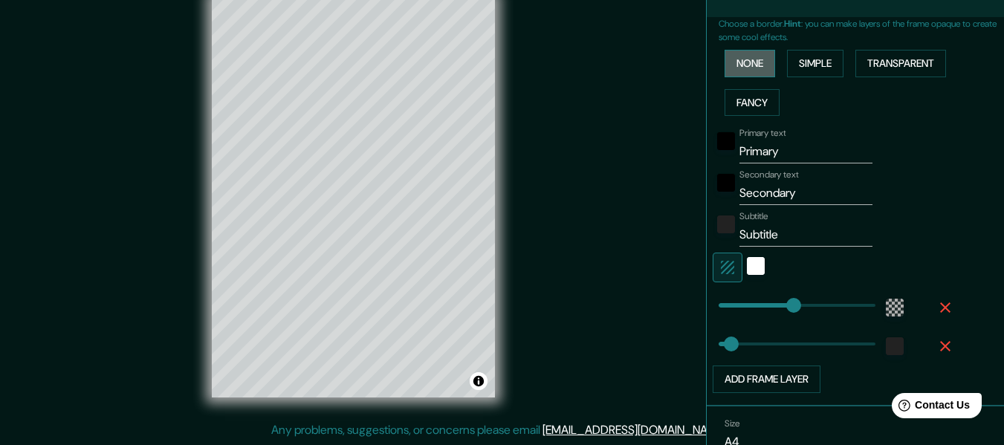
click at [756, 62] on button "None" at bounding box center [750, 64] width 51 height 28
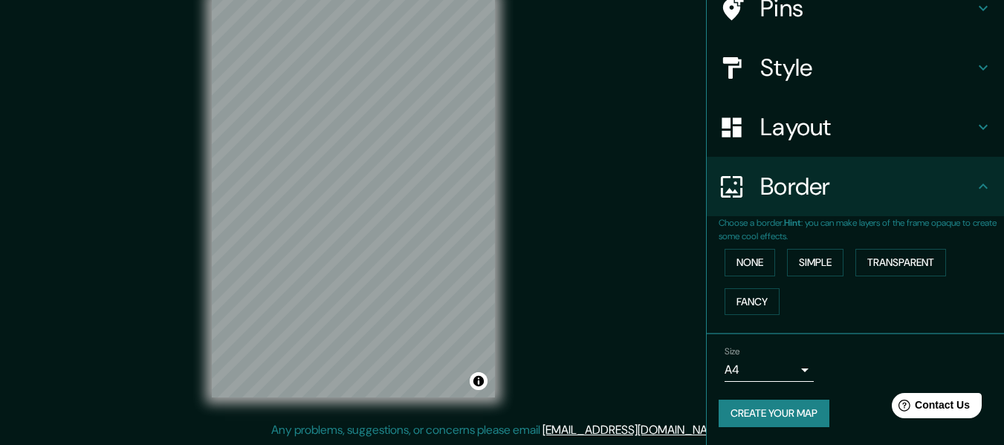
click at [758, 108] on div "Layout" at bounding box center [855, 126] width 297 height 59
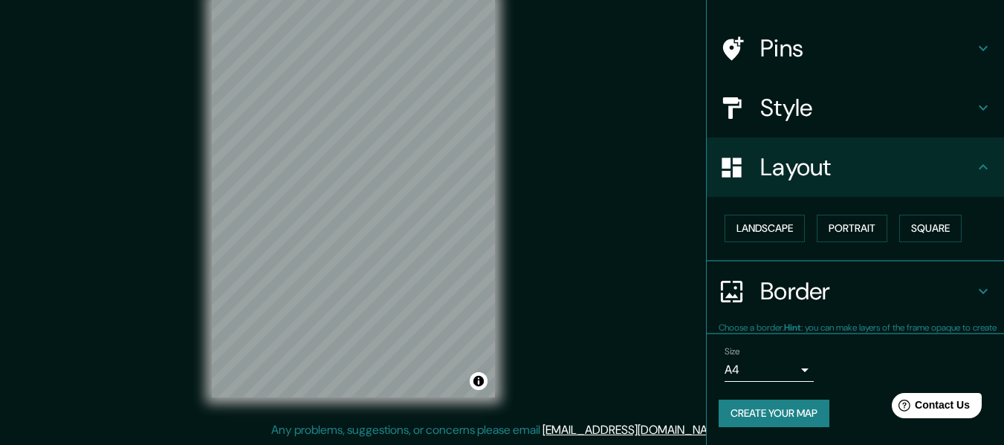
scroll to position [89, 0]
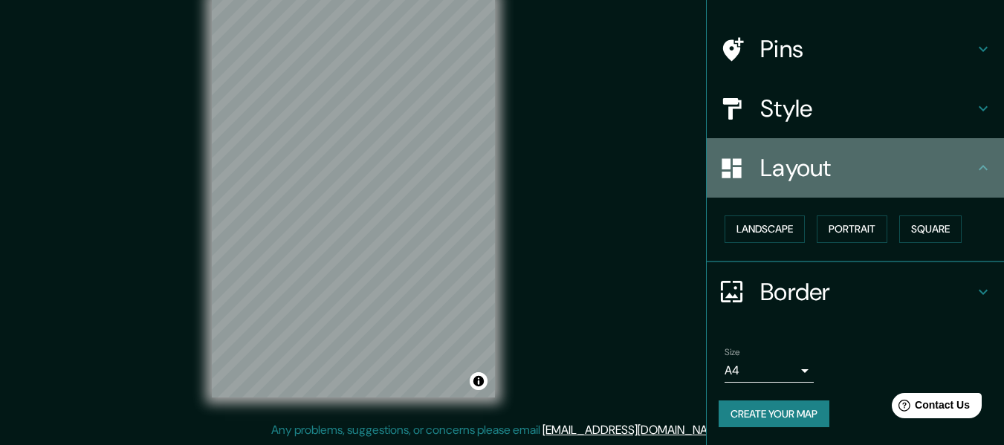
click at [783, 152] on div "Layout" at bounding box center [855, 167] width 297 height 59
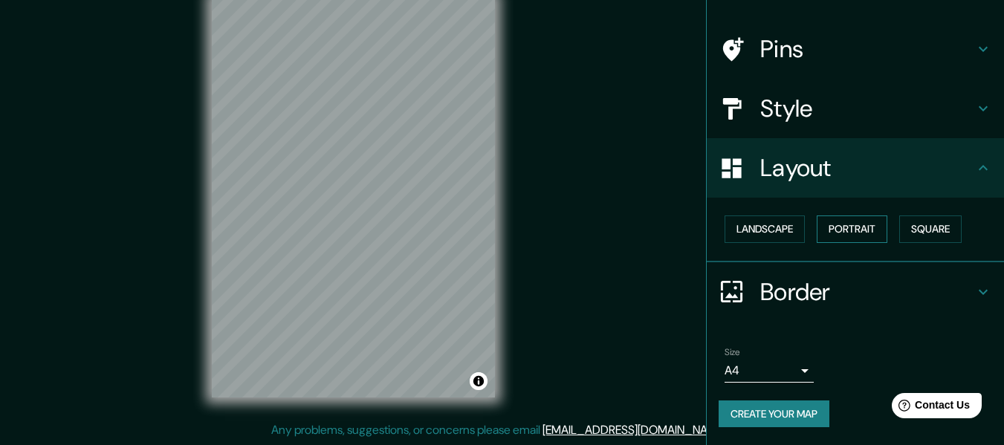
click at [859, 229] on button "Portrait" at bounding box center [852, 230] width 71 height 28
click at [761, 229] on button "Landscape" at bounding box center [765, 230] width 80 height 28
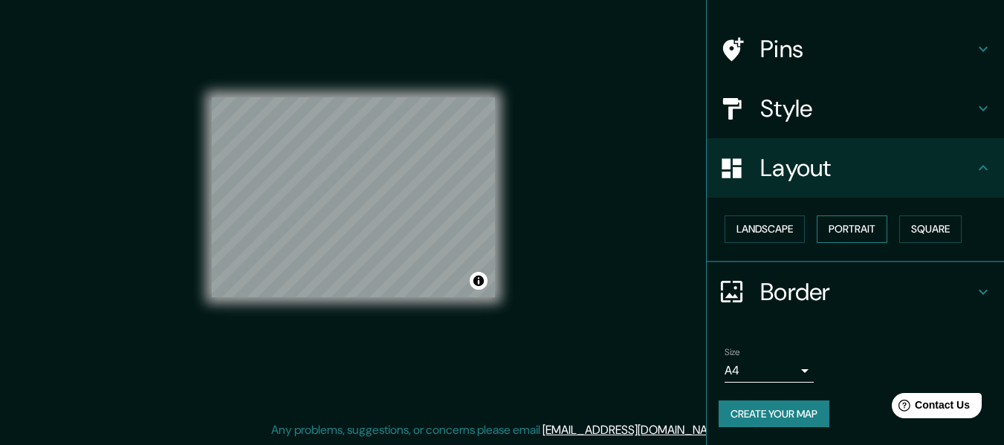
click at [849, 227] on button "Portrait" at bounding box center [852, 230] width 71 height 28
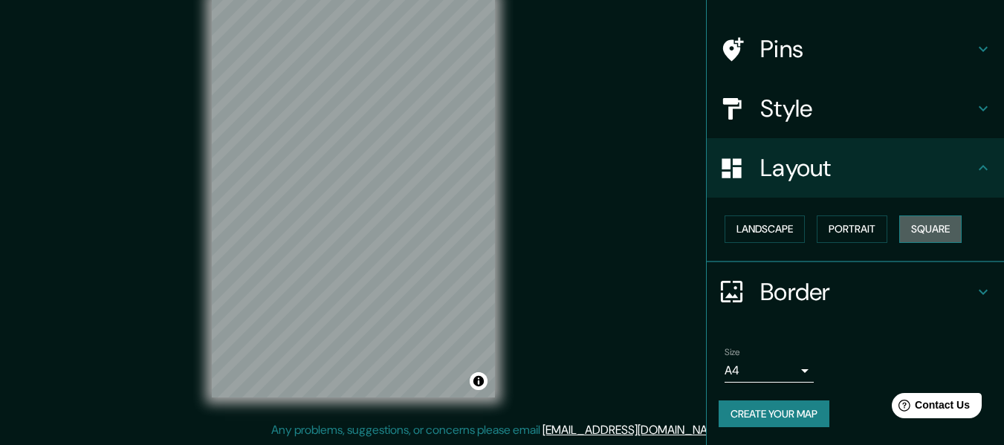
click at [950, 238] on button "Square" at bounding box center [931, 230] width 62 height 28
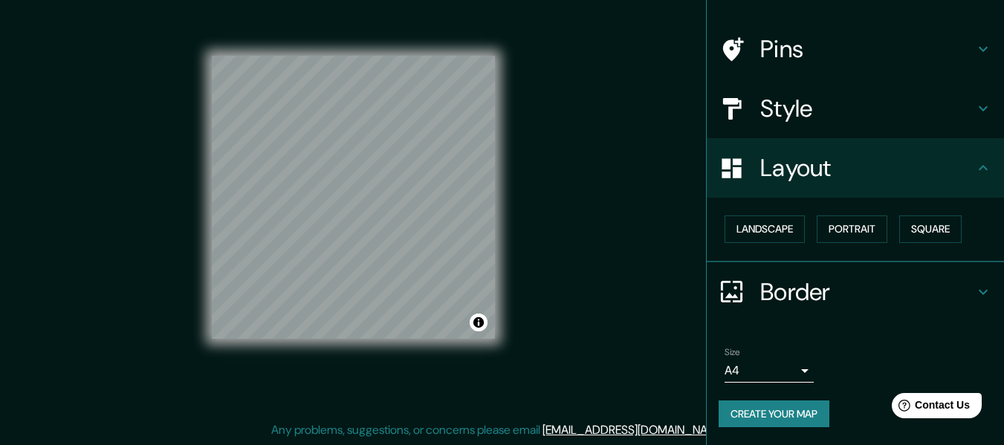
click at [808, 422] on button "Create your map" at bounding box center [774, 415] width 111 height 28
click at [775, 419] on button "Create your map" at bounding box center [774, 415] width 111 height 28
click at [970, 39] on div "Pins" at bounding box center [855, 48] width 297 height 59
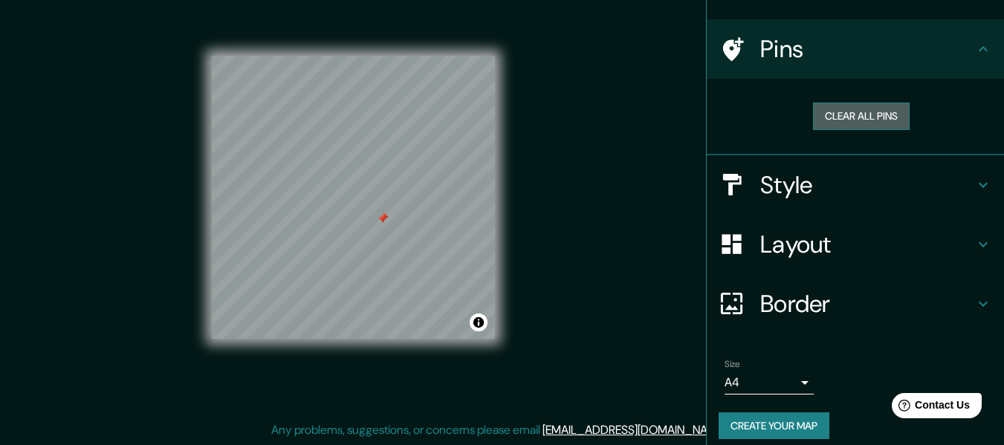
click at [896, 111] on button "Clear all pins" at bounding box center [861, 117] width 97 height 28
click at [972, 59] on div "Pins" at bounding box center [855, 48] width 297 height 59
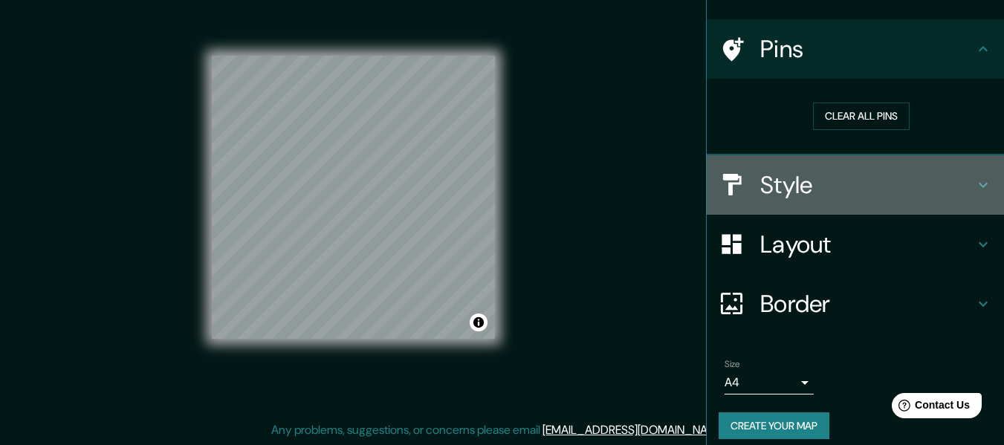
click at [969, 196] on div "Style" at bounding box center [855, 184] width 297 height 59
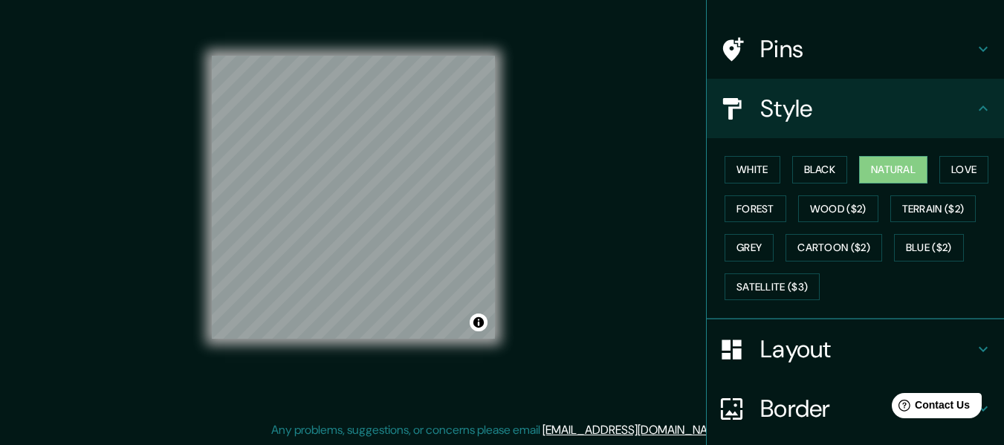
click at [958, 355] on h4 "Layout" at bounding box center [868, 350] width 214 height 30
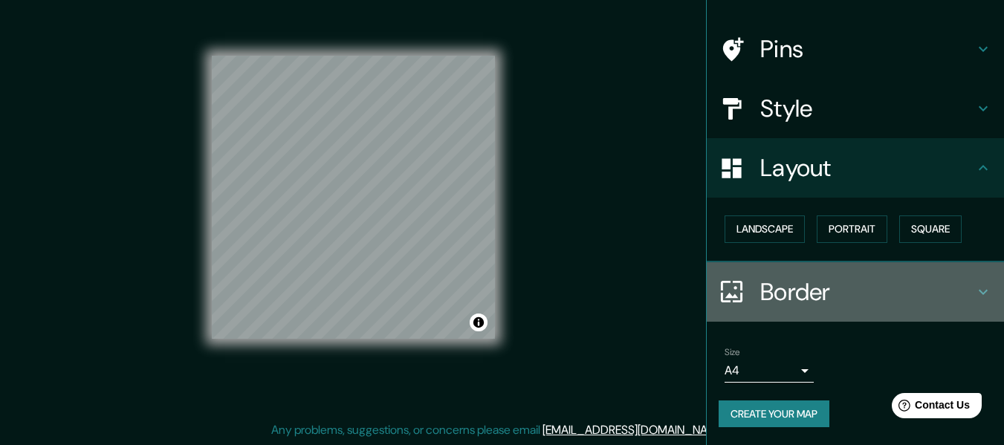
click at [961, 299] on h4 "Border" at bounding box center [868, 292] width 214 height 30
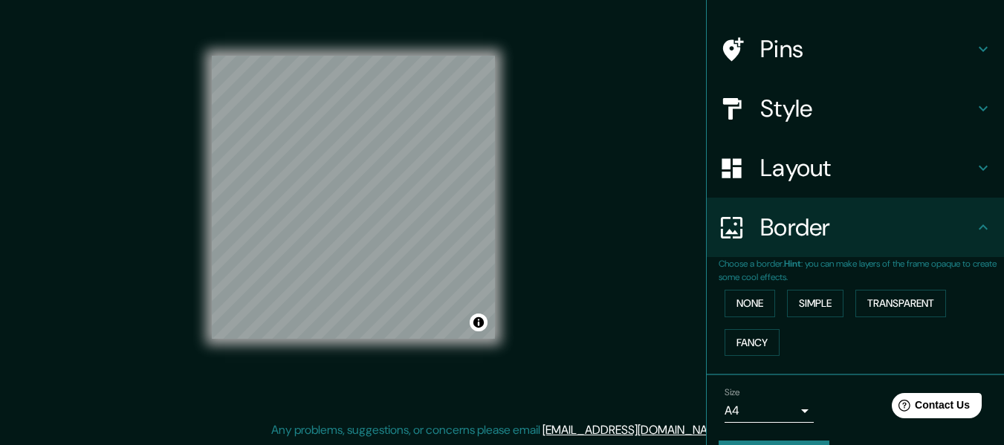
scroll to position [130, 0]
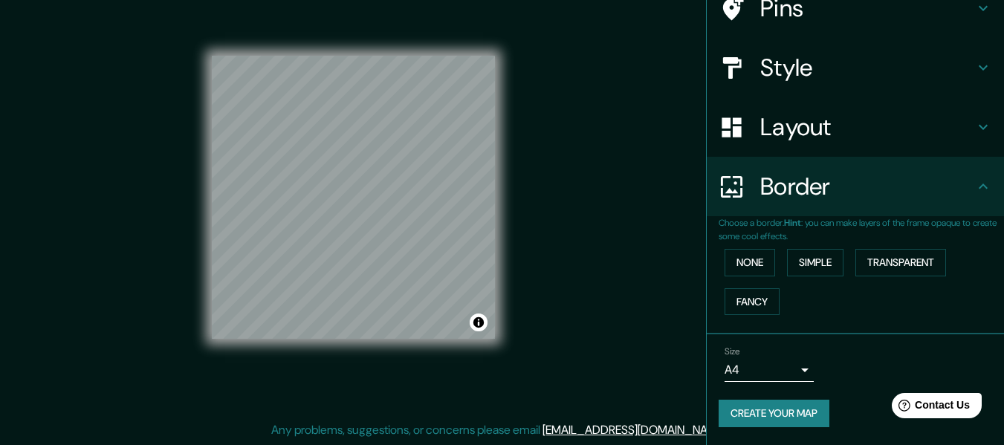
click at [773, 383] on div "Size A4 single" at bounding box center [856, 364] width 274 height 48
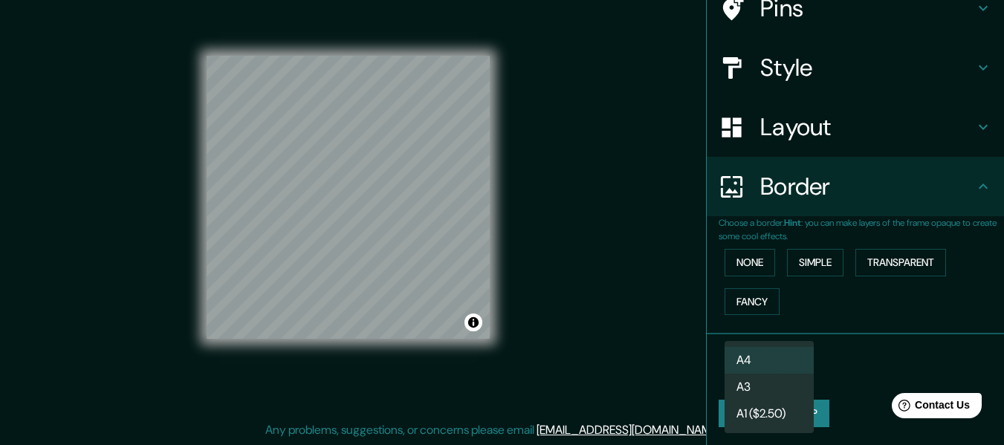
click at [777, 364] on body "Mappin Location Tarija, Departamento de Tarija, Bolivia Pins Style Layout Borde…" at bounding box center [502, 195] width 1004 height 445
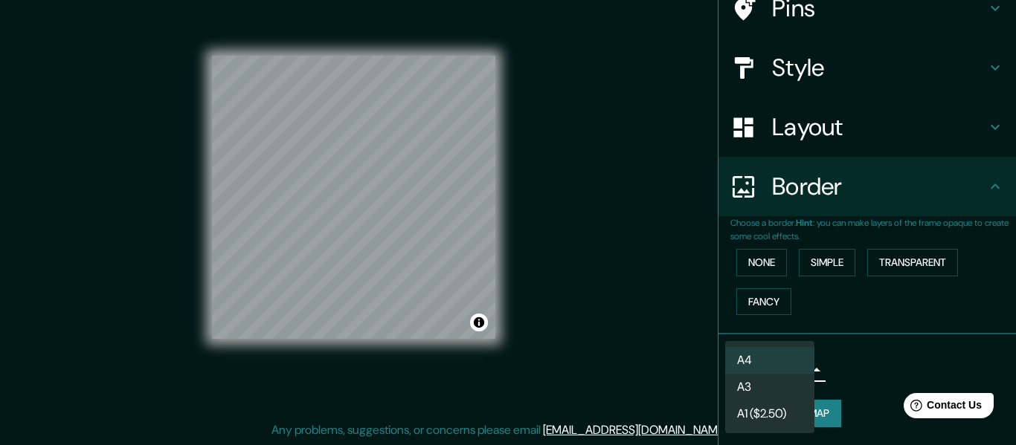
click at [781, 363] on li "A4" at bounding box center [769, 360] width 89 height 27
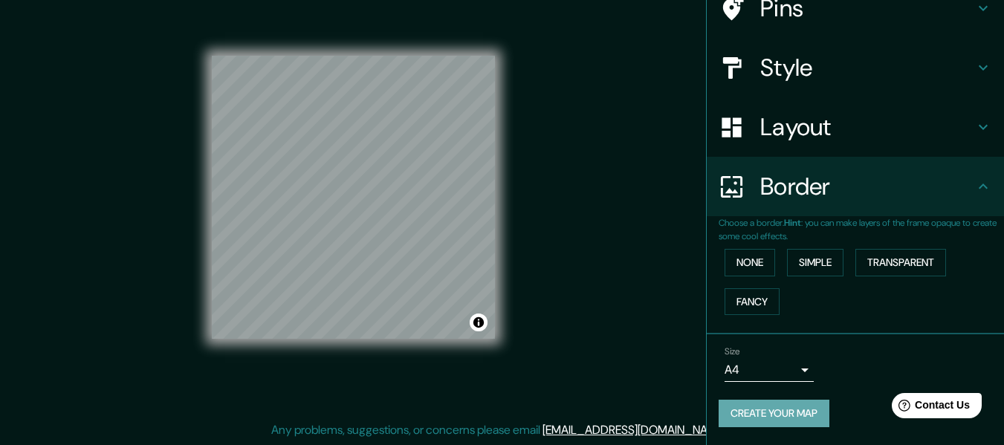
click at [787, 413] on button "Create your map" at bounding box center [774, 414] width 111 height 28
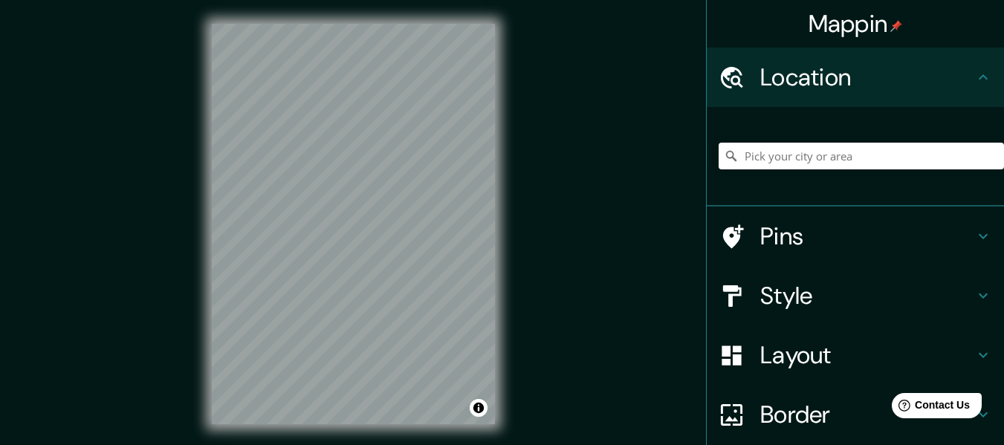
click at [824, 137] on div at bounding box center [861, 156] width 285 height 74
click at [824, 147] on input "Pick your city or area" at bounding box center [861, 156] width 285 height 27
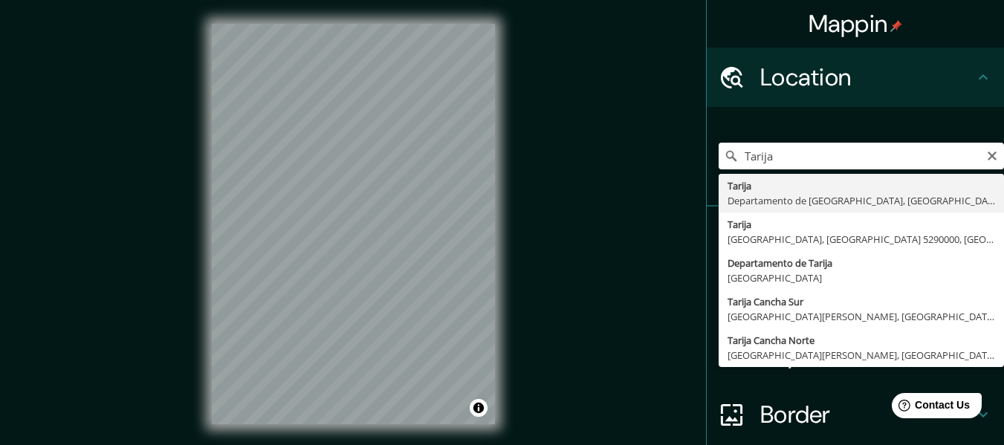
type input "Tarija, Departamento de Tarija, Bolivia"
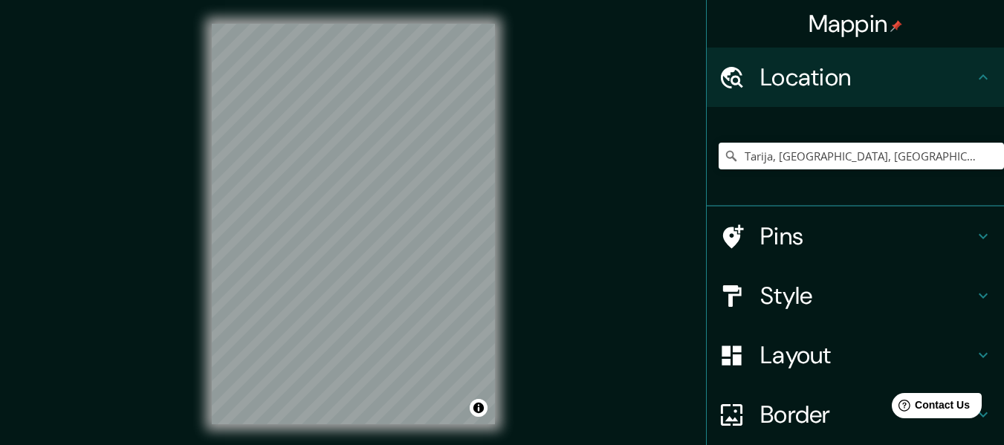
click at [838, 297] on h4 "Style" at bounding box center [868, 296] width 214 height 30
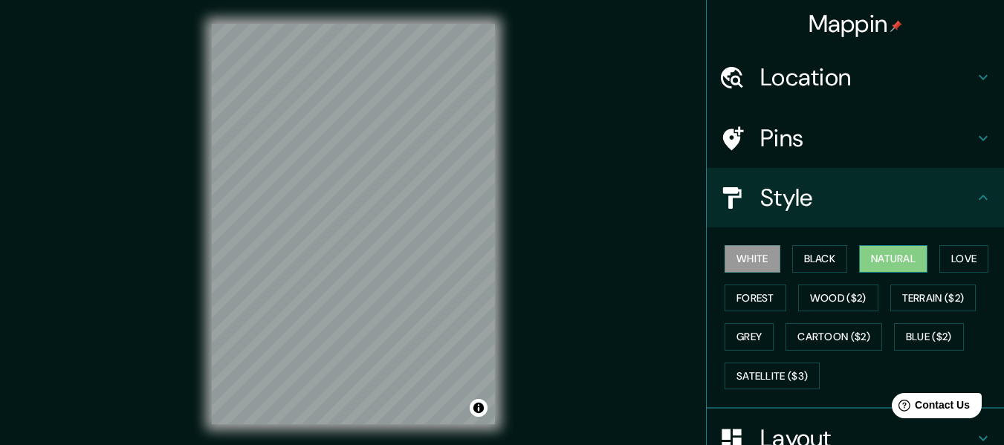
click at [896, 254] on button "Natural" at bounding box center [893, 259] width 68 height 28
click at [878, 203] on h4 "Style" at bounding box center [868, 198] width 214 height 30
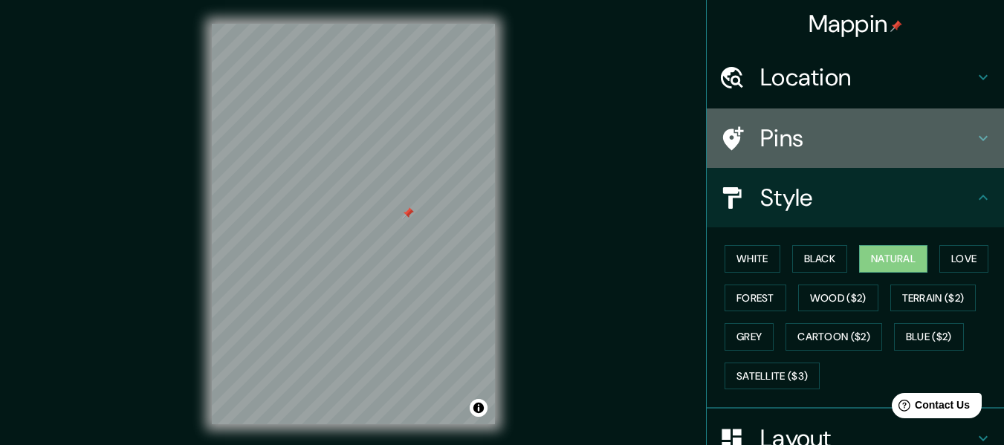
click at [958, 155] on div "Pins" at bounding box center [855, 138] width 297 height 59
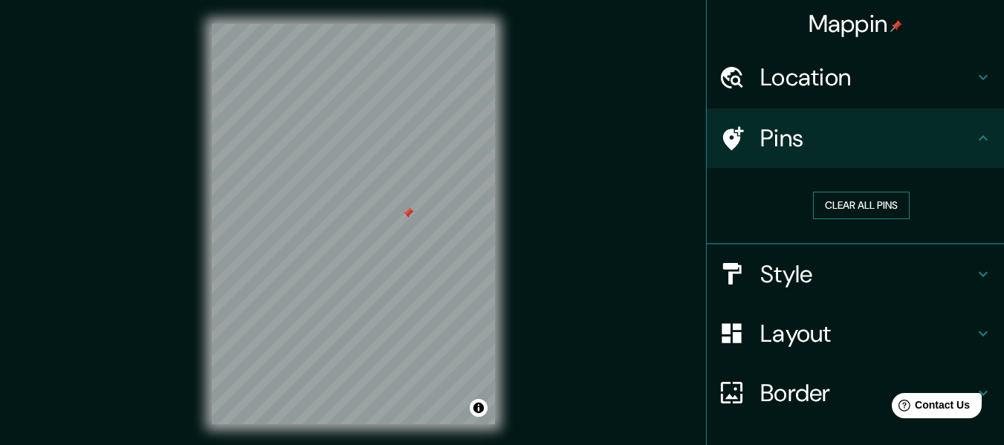
click at [874, 198] on button "Clear all pins" at bounding box center [861, 206] width 97 height 28
click at [953, 139] on h4 "Pins" at bounding box center [868, 138] width 214 height 30
drag, startPoint x: 504, startPoint y: 201, endPoint x: 561, endPoint y: 182, distance: 60.4
click at [561, 182] on div "Mappin Location Tarija, Departamento de Tarija, Bolivia Pins Clear all pins Sty…" at bounding box center [502, 236] width 1004 height 472
click at [542, 180] on div "Mappin Location Tarija, Departamento de Tarija, Bolivia Pins Clear all pins Sty…" at bounding box center [502, 236] width 1004 height 472
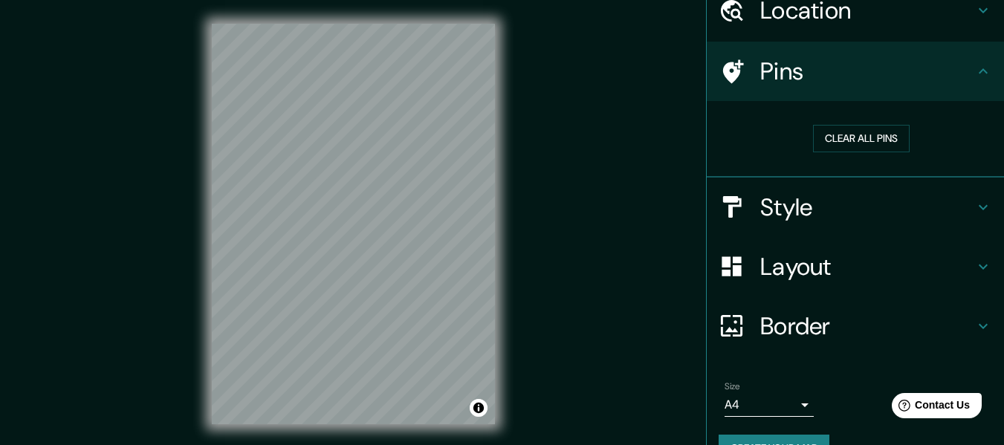
scroll to position [101, 0]
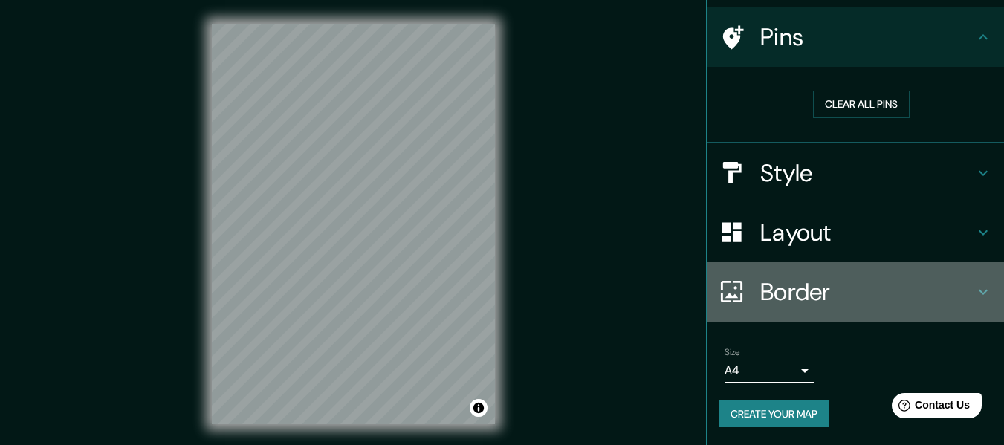
click at [975, 289] on icon at bounding box center [984, 292] width 18 height 18
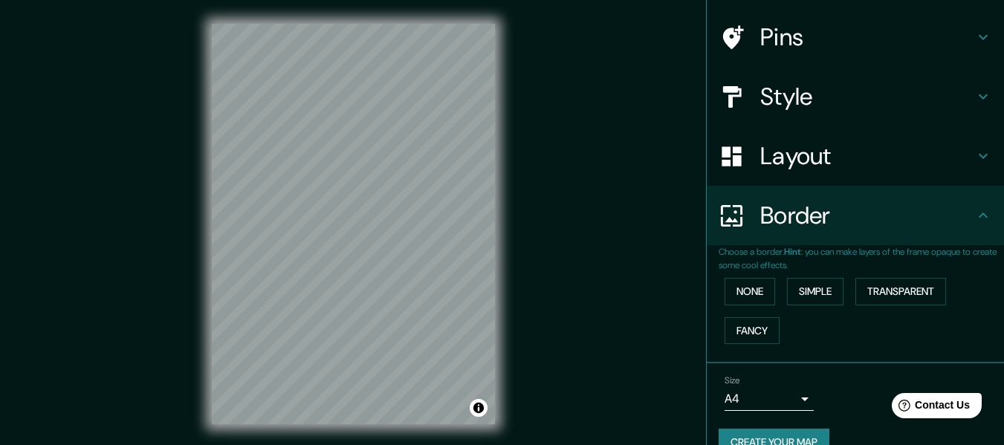
click at [907, 213] on h4 "Border" at bounding box center [868, 216] width 214 height 30
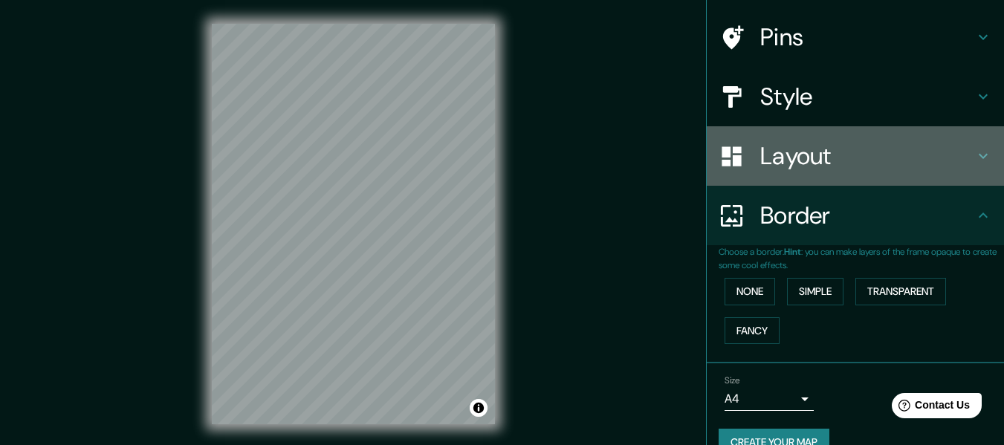
click at [915, 174] on div "Layout" at bounding box center [855, 155] width 297 height 59
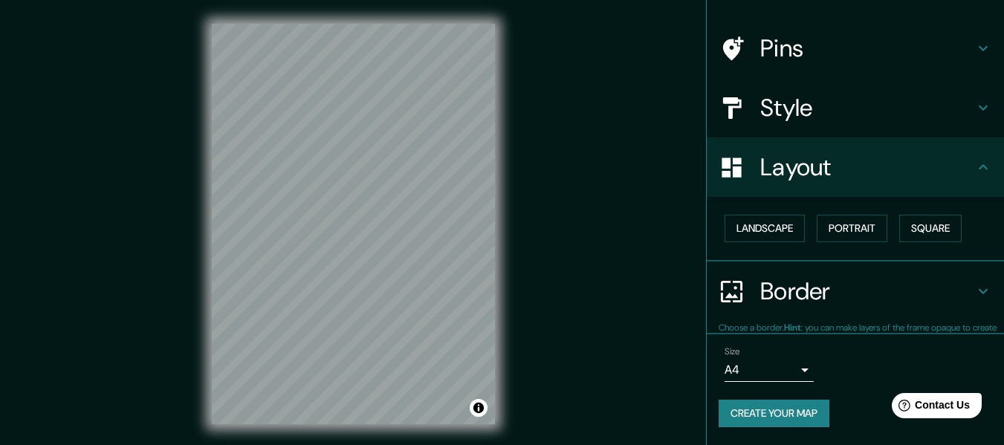
scroll to position [89, 0]
click at [934, 237] on button "Square" at bounding box center [931, 230] width 62 height 28
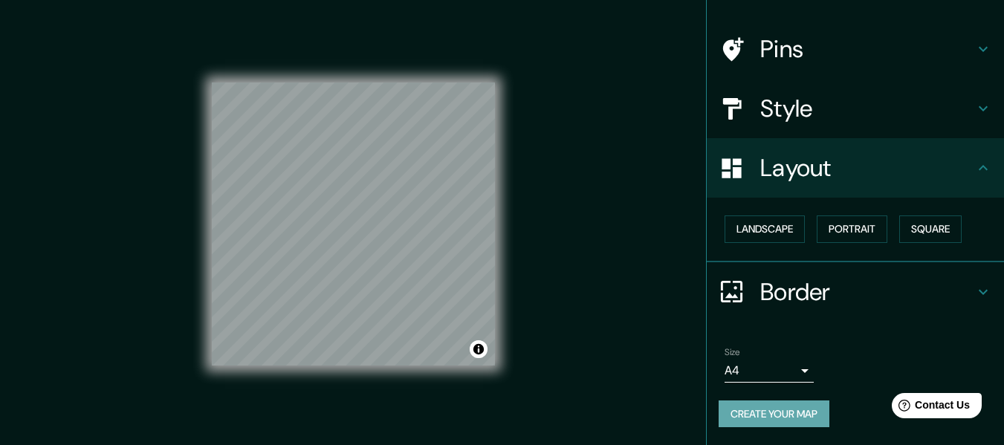
click at [761, 411] on button "Create your map" at bounding box center [774, 415] width 111 height 28
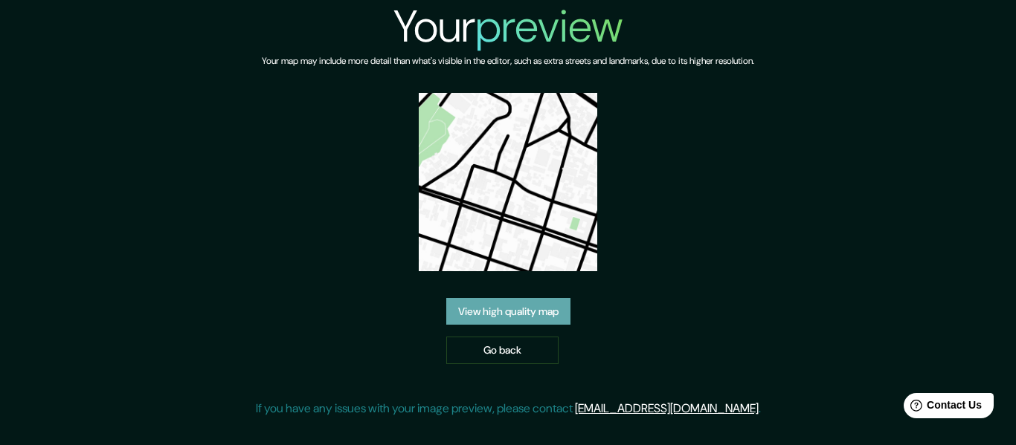
click at [531, 309] on link "View high quality map" at bounding box center [508, 312] width 124 height 28
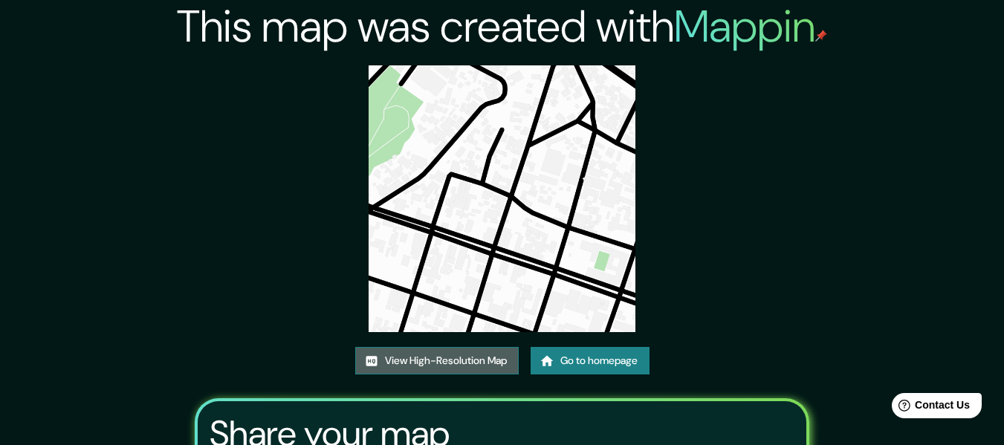
click at [488, 356] on link "View High-Resolution Map" at bounding box center [437, 361] width 164 height 28
